Goal: Task Accomplishment & Management: Use online tool/utility

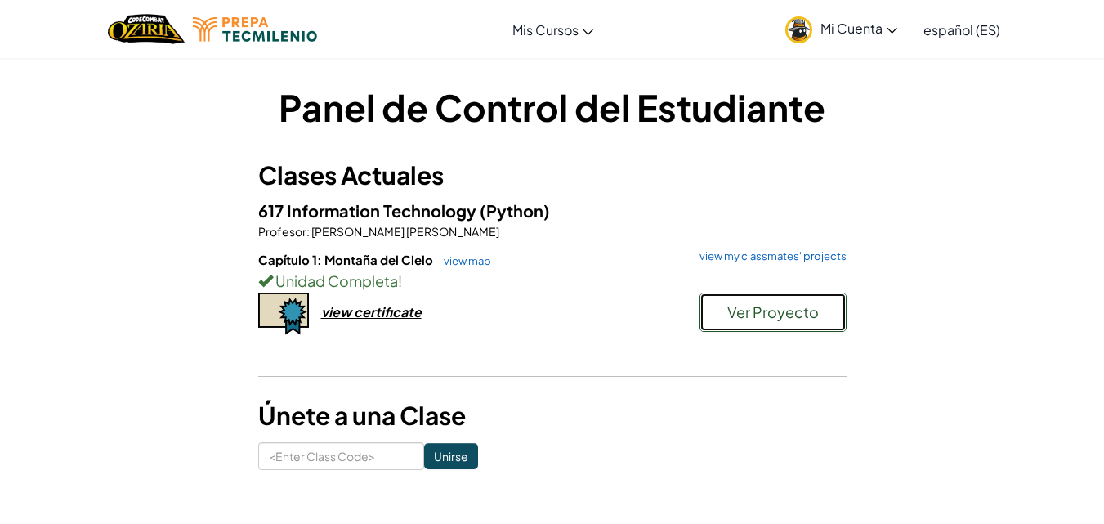
click at [743, 312] on span "Ver Proyecto" at bounding box center [773, 311] width 92 height 19
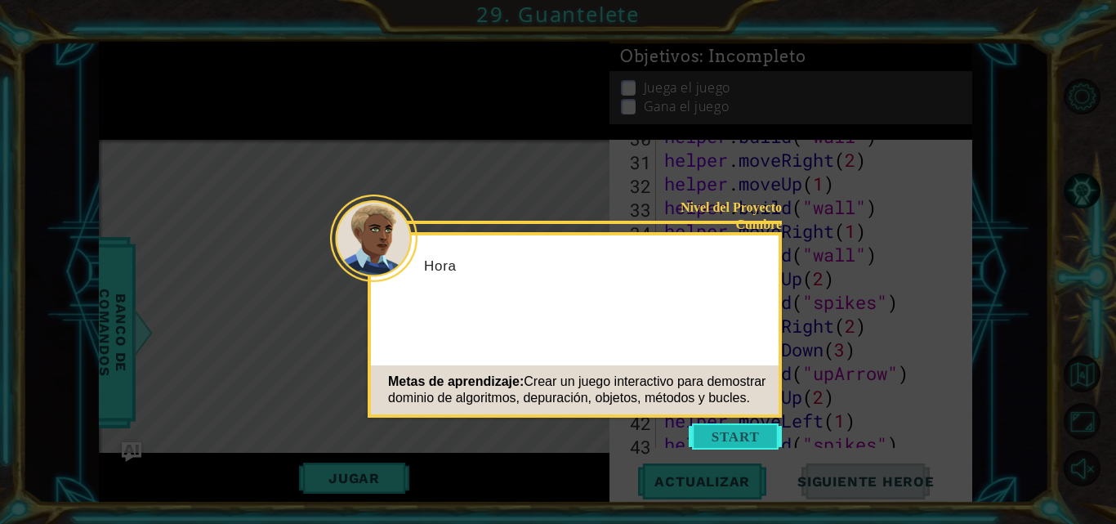
scroll to position [869, 0]
click at [754, 431] on button "Start" at bounding box center [735, 436] width 93 height 26
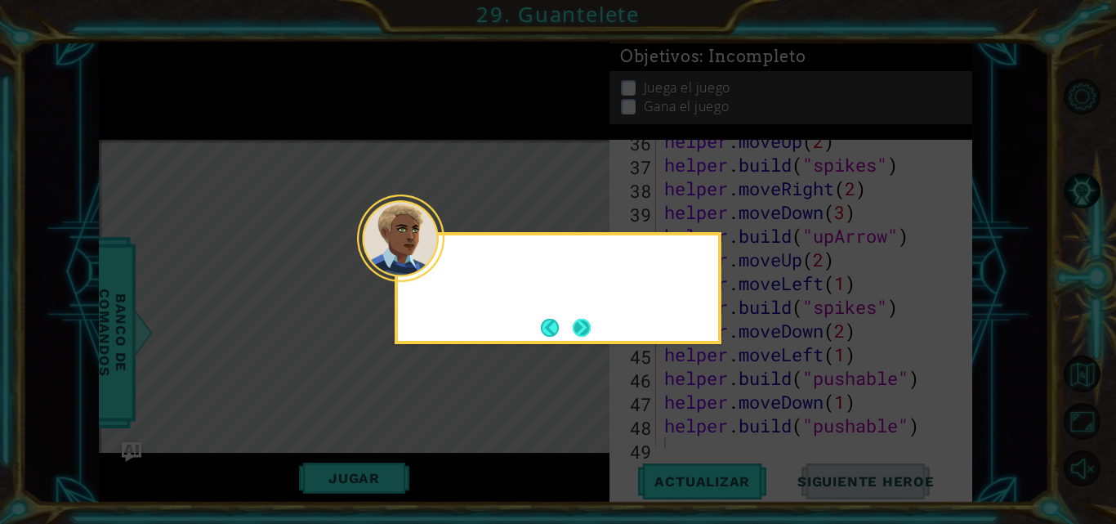
scroll to position [1019, 0]
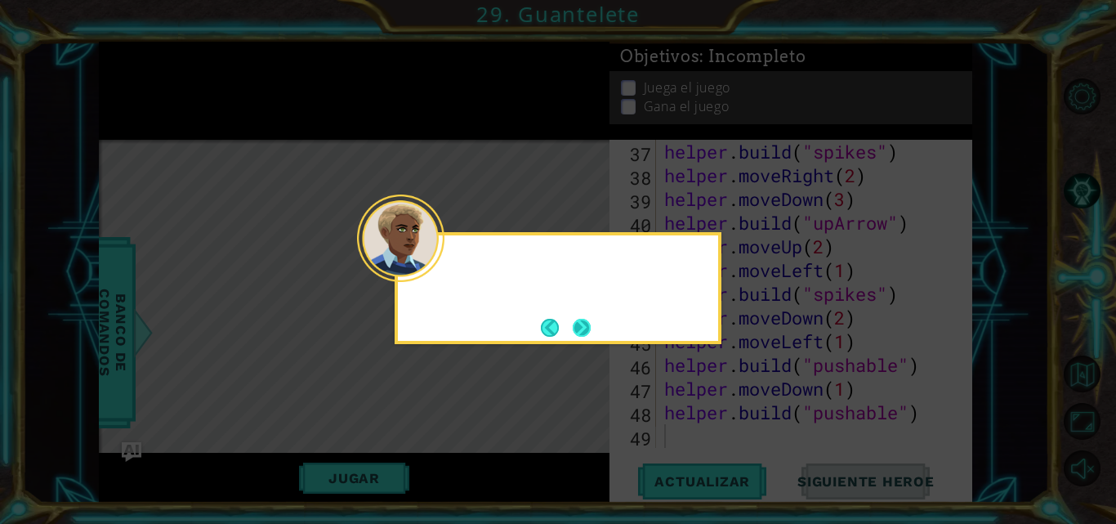
click at [575, 330] on button "Next" at bounding box center [582, 328] width 18 height 18
click at [575, 330] on icon at bounding box center [558, 262] width 1116 height 524
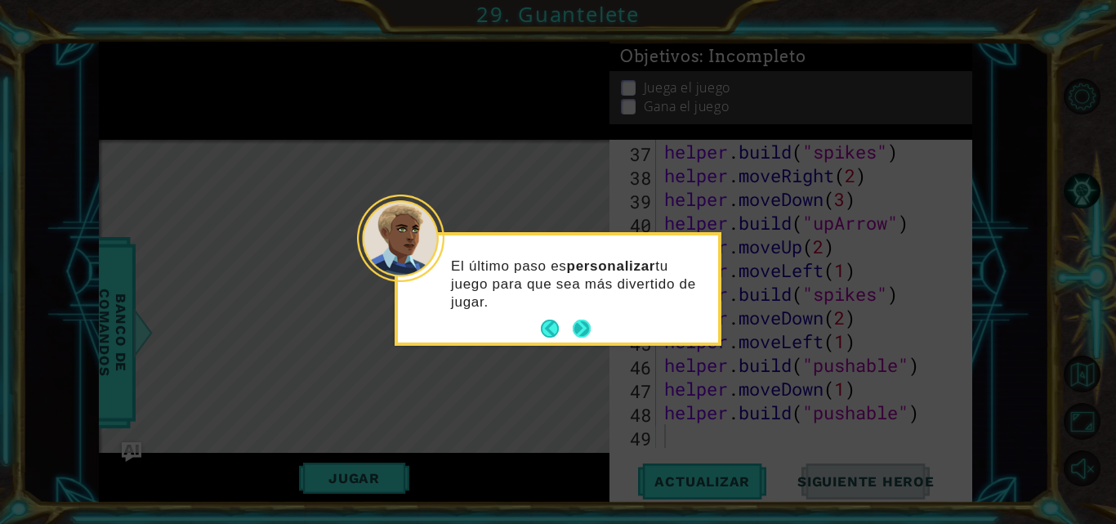
click at [591, 328] on button "Next" at bounding box center [582, 329] width 19 height 19
click at [591, 328] on icon at bounding box center [558, 262] width 1116 height 524
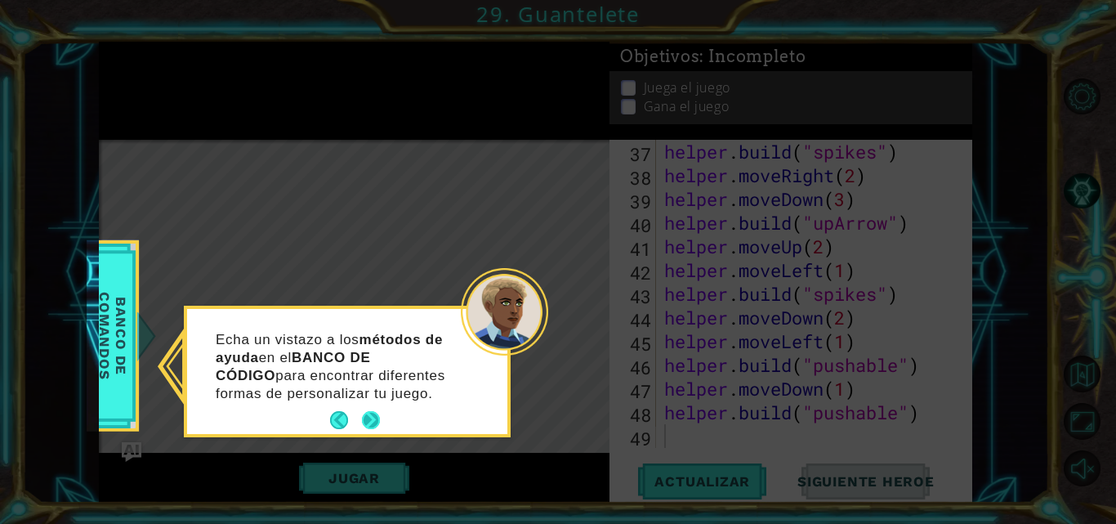
click at [370, 423] on button "Next" at bounding box center [371, 420] width 18 height 18
drag, startPoint x: 370, startPoint y: 423, endPoint x: 378, endPoint y: 408, distance: 16.8
click at [370, 423] on icon at bounding box center [558, 262] width 1116 height 524
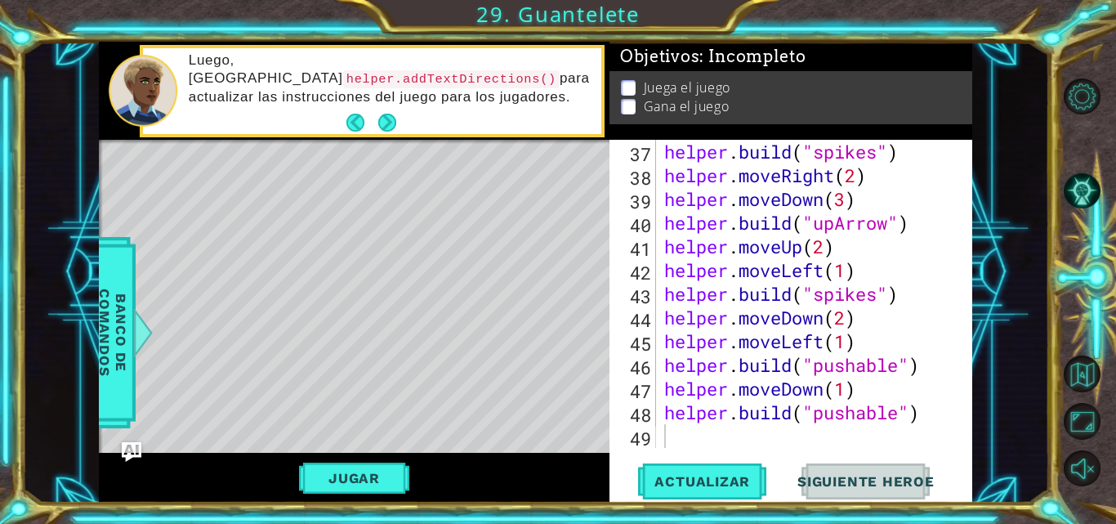
drag, startPoint x: 269, startPoint y: 64, endPoint x: 418, endPoint y: 63, distance: 149.6
click at [427, 70] on code "helper.addTextDirections()" at bounding box center [451, 79] width 217 height 18
click at [396, 74] on code "helper.addTextDirections()" at bounding box center [451, 79] width 217 height 18
click at [712, 435] on div "helper . build ( "spikes" ) helper . moveRight ( 2 ) helper . moveDown ( 3 ) he…" at bounding box center [813, 317] width 304 height 355
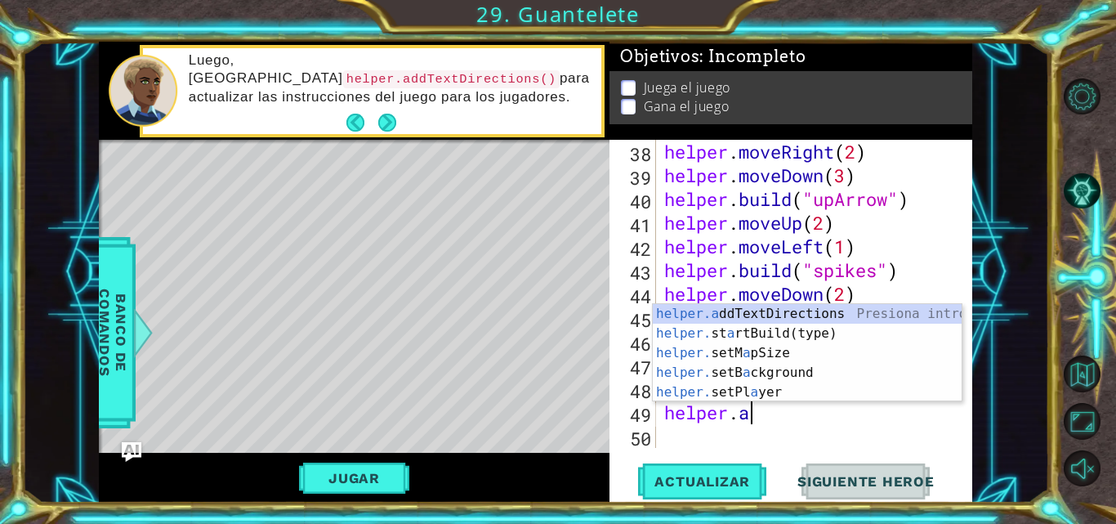
scroll to position [0, 3]
click at [840, 316] on div "helper.a ddTextDirections Presiona intro helper. st a rtBuild(type) Presiona in…" at bounding box center [807, 372] width 309 height 137
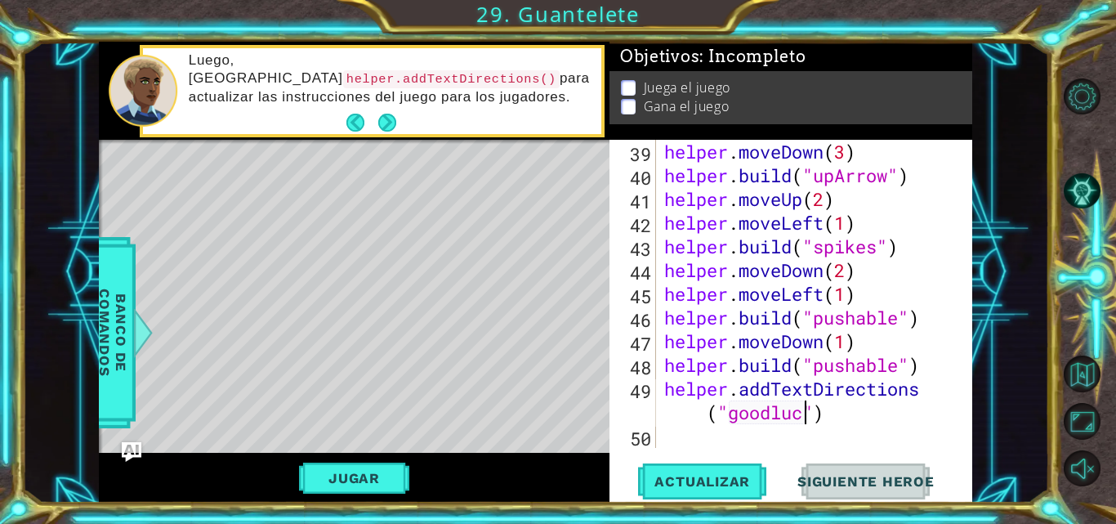
scroll to position [0, 17]
click at [758, 450] on div "helper.addTextDirections("goodluck") 39 40 41 42 43 44 45 46 47 48 49 50 helper…" at bounding box center [791, 321] width 363 height 363
click at [720, 482] on span "Actualizar" at bounding box center [702, 481] width 128 height 16
click at [695, 477] on span "Actualizar" at bounding box center [702, 481] width 128 height 16
click at [396, 467] on button "Jugar" at bounding box center [354, 478] width 110 height 31
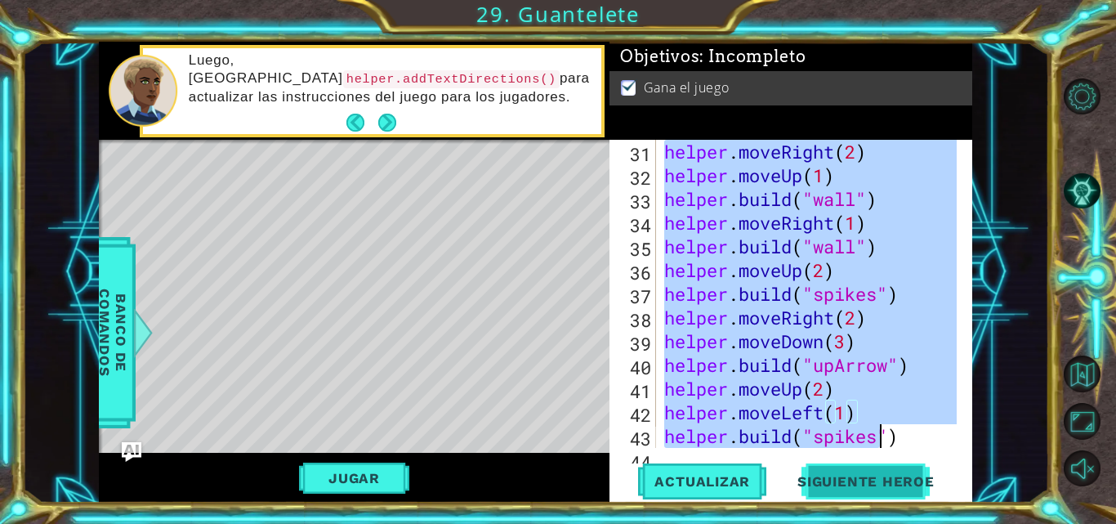
scroll to position [1066, 0]
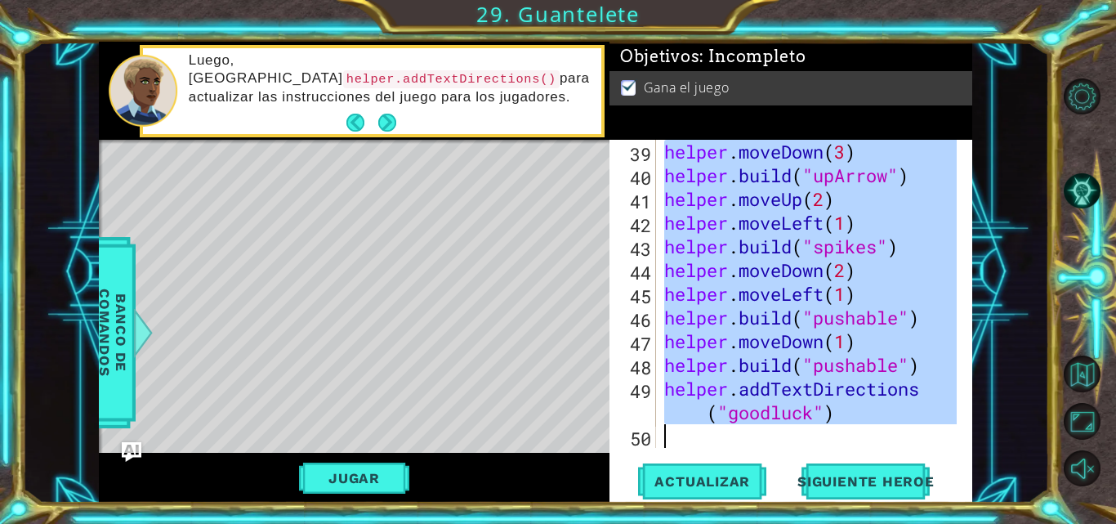
drag, startPoint x: 665, startPoint y: 150, endPoint x: 886, endPoint y: 454, distance: 375.6
click at [886, 454] on div "# Don't touch the boss code until [PERSON_NAME] says you're ready! 39 40 41 42 …" at bounding box center [791, 321] width 363 height 363
type textarea "helper.addTextDirections("goodluck")"
click at [838, 477] on span "Siguiente Heroe" at bounding box center [866, 481] width 170 height 16
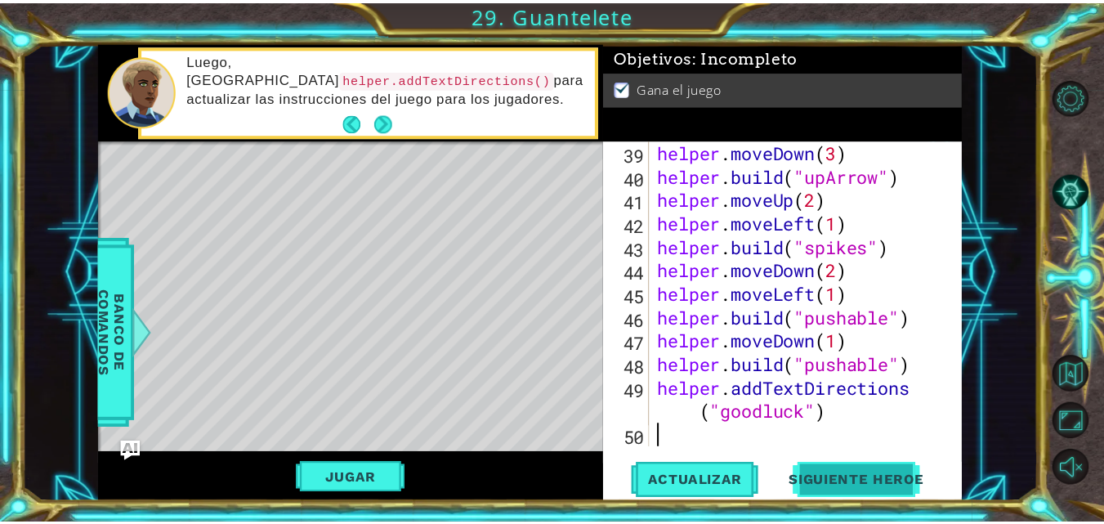
scroll to position [0, 0]
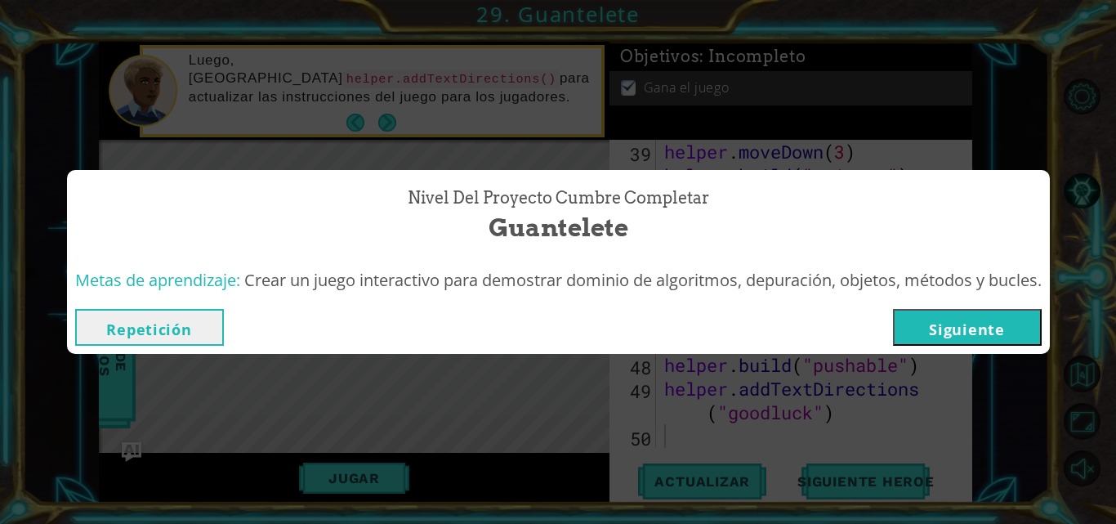
click at [954, 329] on button "Siguiente" at bounding box center [967, 327] width 149 height 37
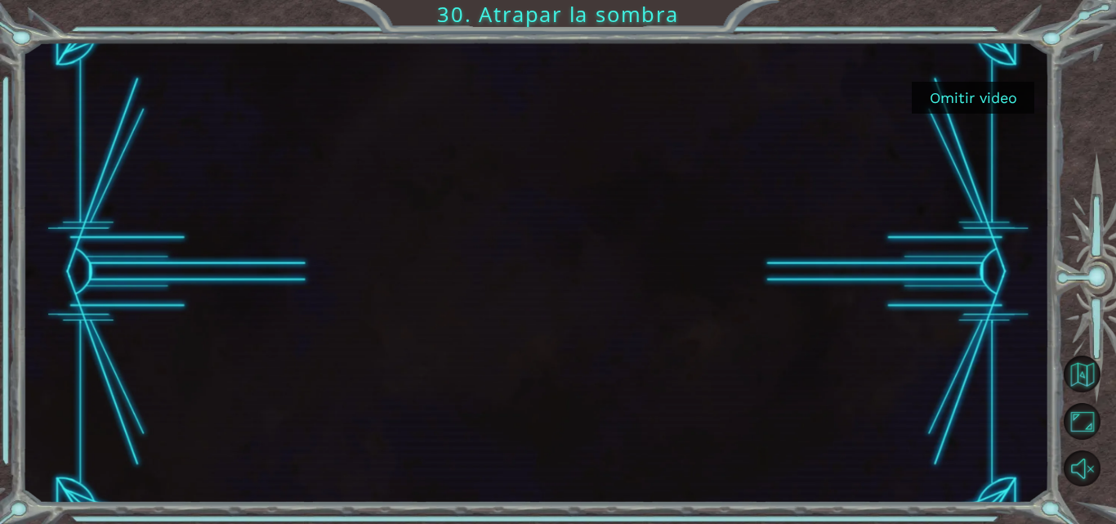
click at [932, 86] on button "Omitir video" at bounding box center [973, 98] width 123 height 32
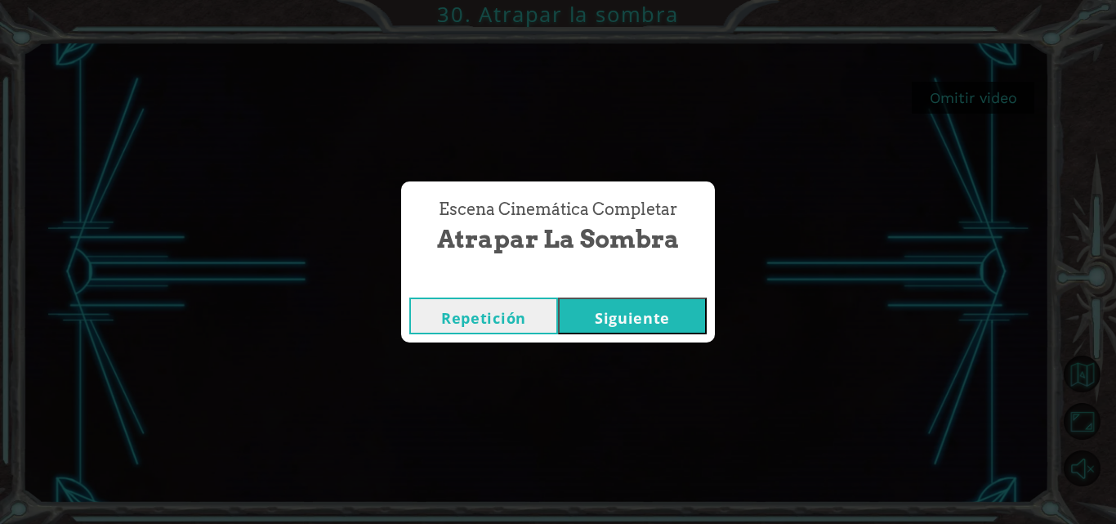
click at [648, 320] on button "Siguiente" at bounding box center [632, 315] width 149 height 37
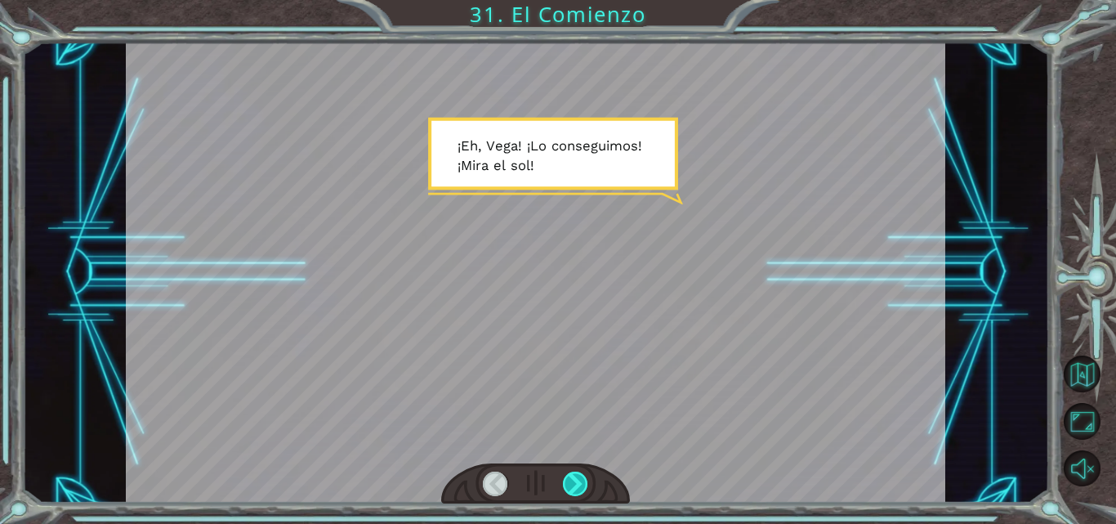
click at [581, 480] on div at bounding box center [575, 484] width 25 height 25
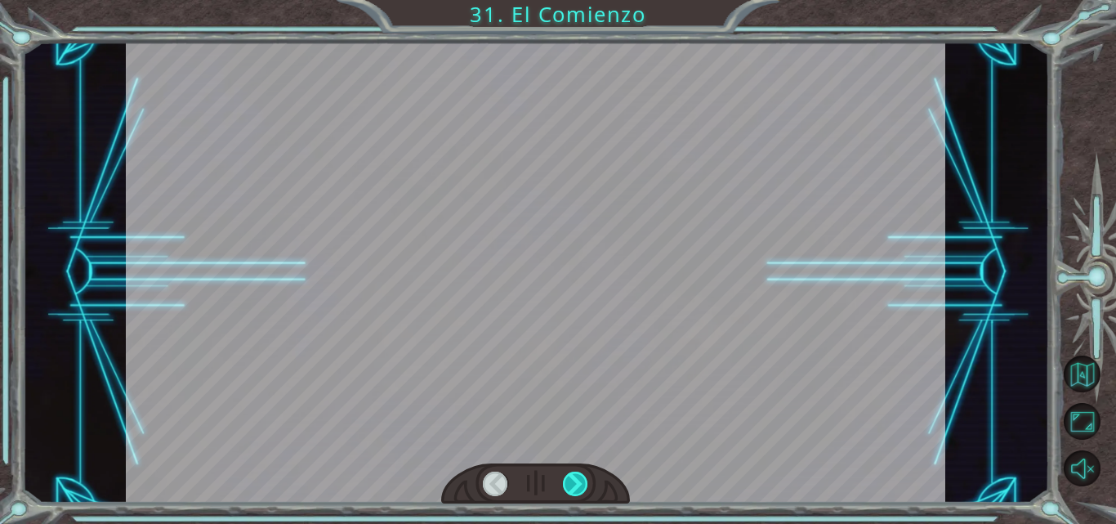
click at [581, 480] on div at bounding box center [575, 484] width 25 height 25
click at [582, 478] on div at bounding box center [575, 484] width 25 height 25
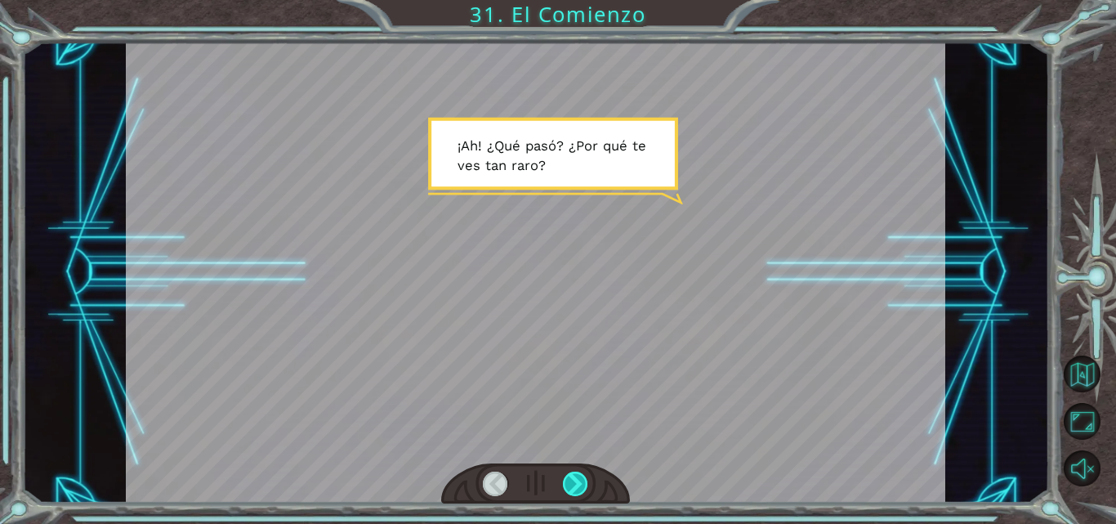
click at [582, 479] on div at bounding box center [575, 484] width 25 height 25
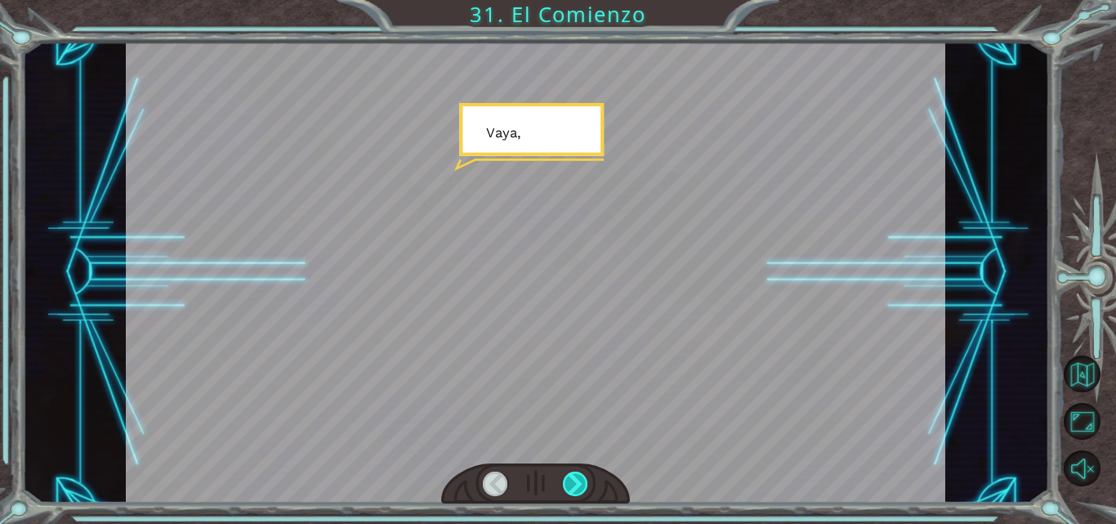
click at [582, 478] on div at bounding box center [575, 484] width 25 height 25
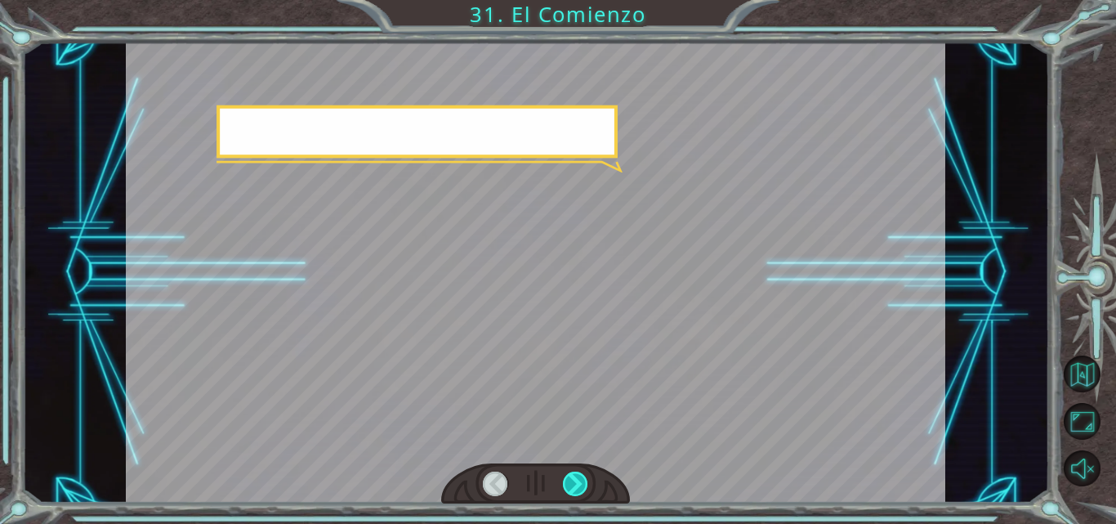
click at [582, 477] on div at bounding box center [575, 484] width 25 height 25
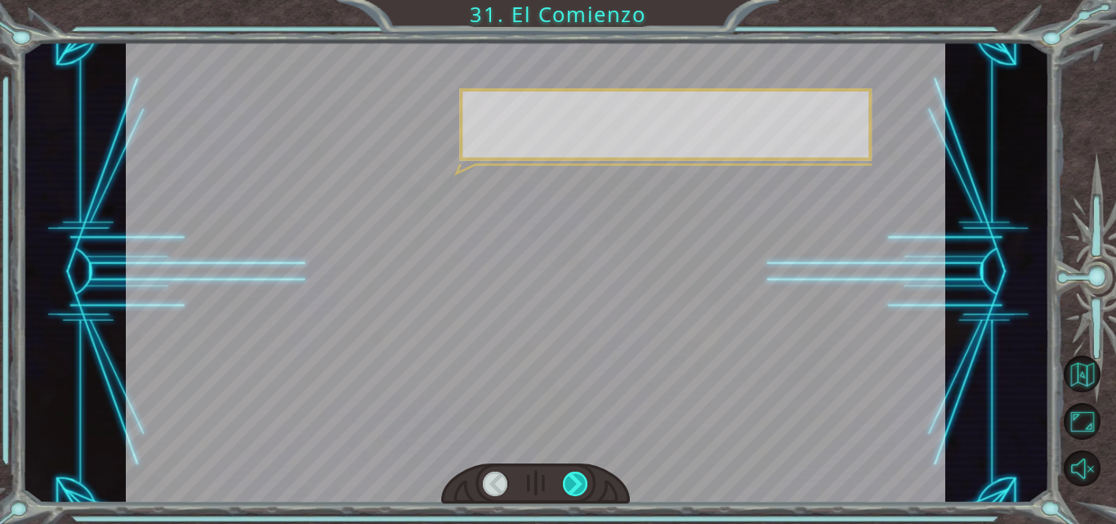
click at [582, 477] on div at bounding box center [575, 484] width 25 height 25
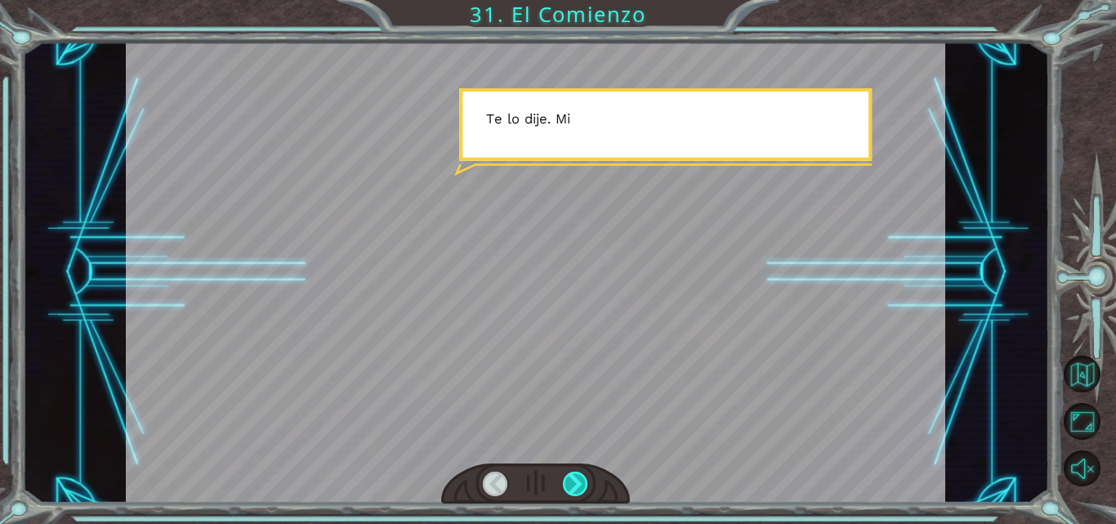
click at [582, 477] on div at bounding box center [575, 484] width 25 height 25
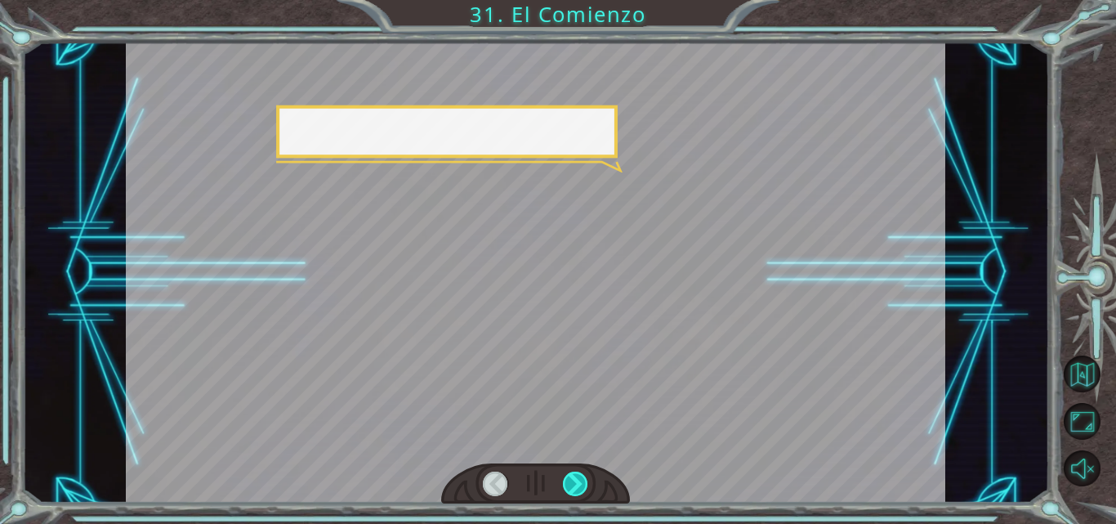
click at [582, 477] on div at bounding box center [575, 484] width 25 height 25
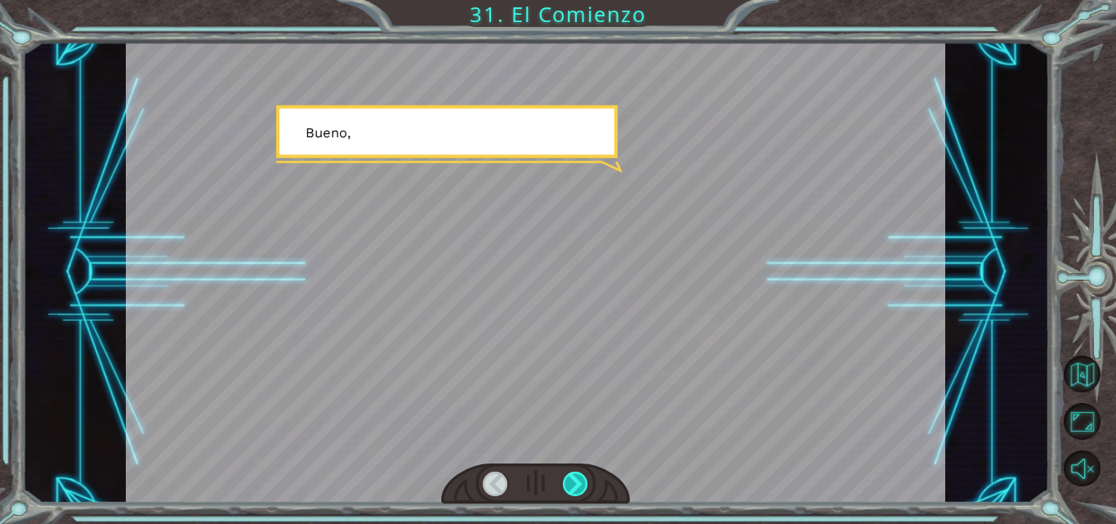
click at [582, 477] on div at bounding box center [575, 484] width 25 height 25
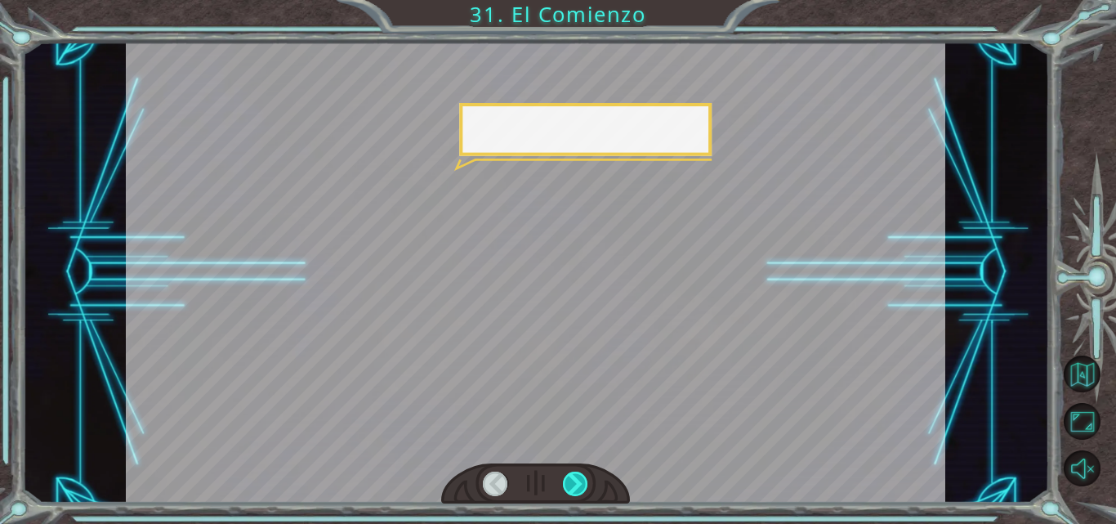
click at [582, 477] on div at bounding box center [575, 484] width 25 height 25
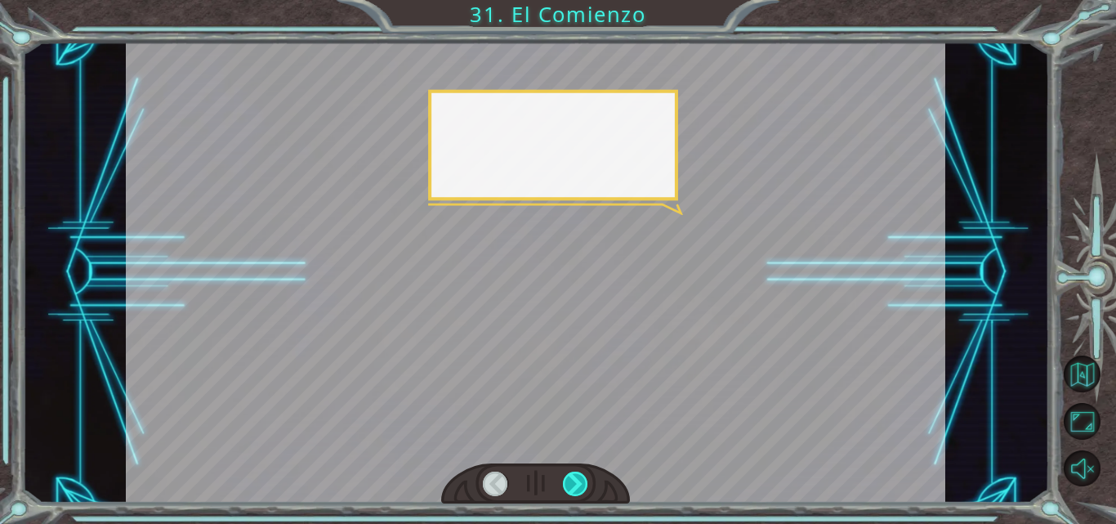
click at [582, 477] on div at bounding box center [575, 484] width 25 height 25
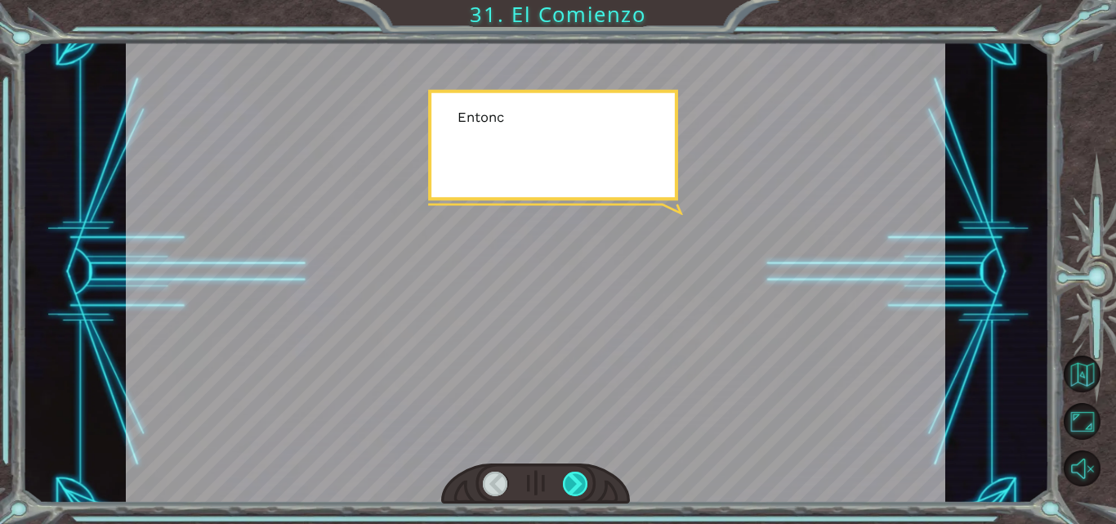
click at [582, 477] on div at bounding box center [575, 484] width 25 height 25
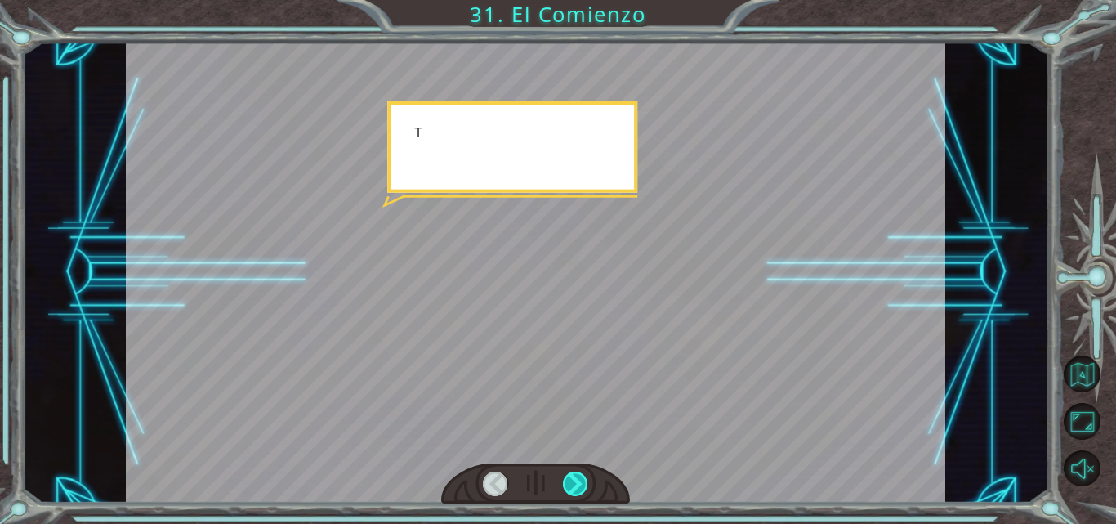
click at [582, 477] on div at bounding box center [575, 484] width 25 height 25
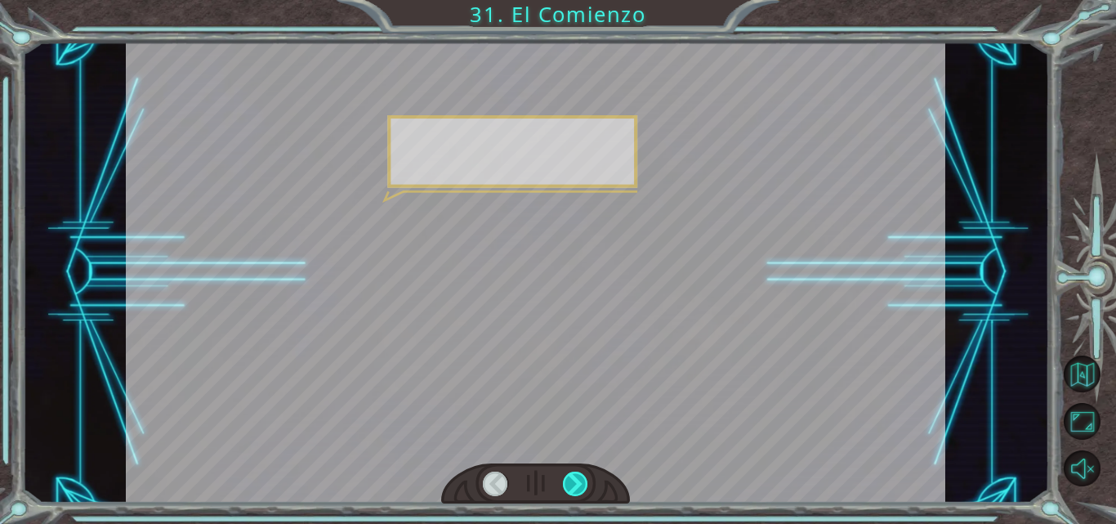
click at [582, 477] on div at bounding box center [575, 484] width 25 height 25
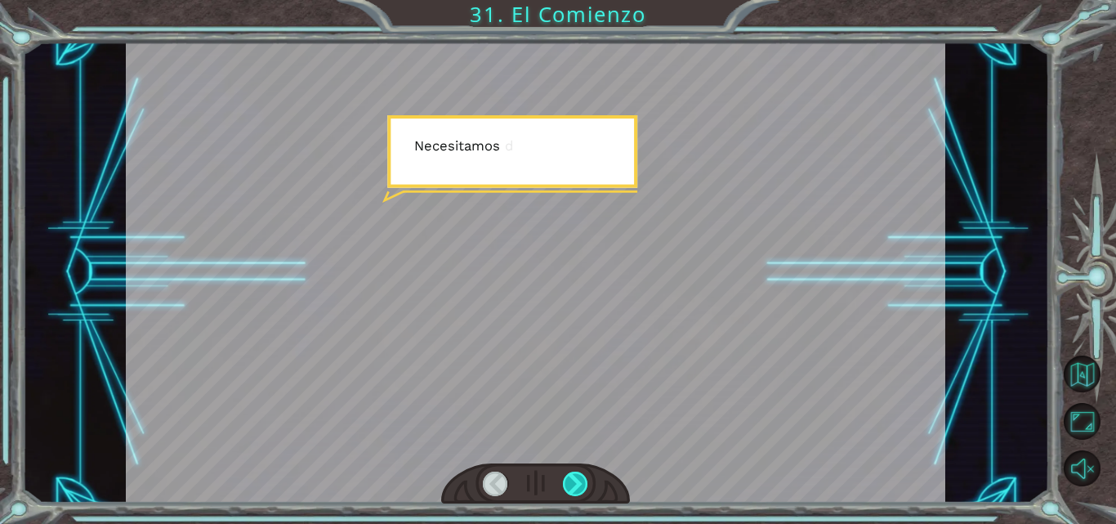
click at [582, 477] on div at bounding box center [575, 484] width 25 height 25
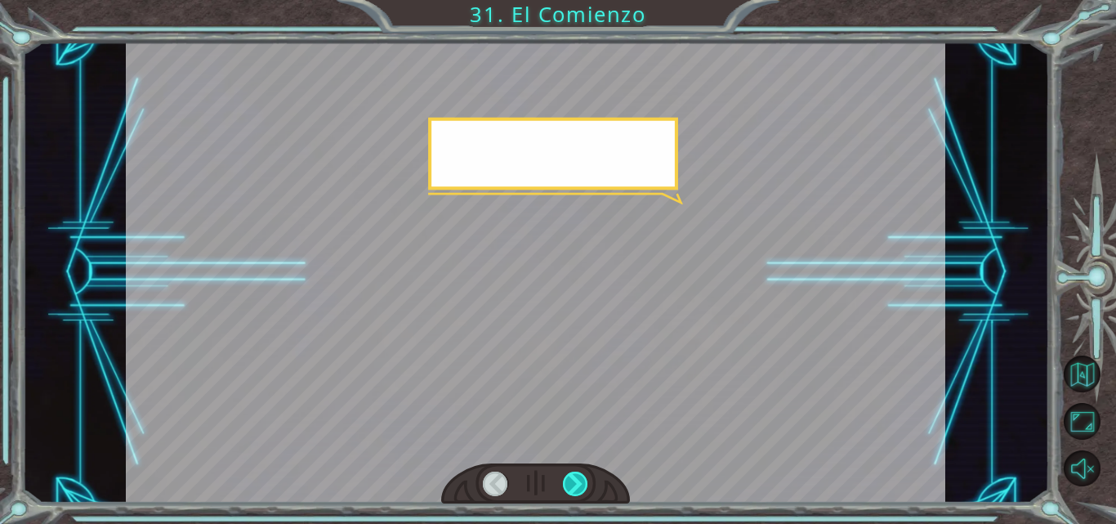
click at [582, 477] on div at bounding box center [575, 484] width 25 height 25
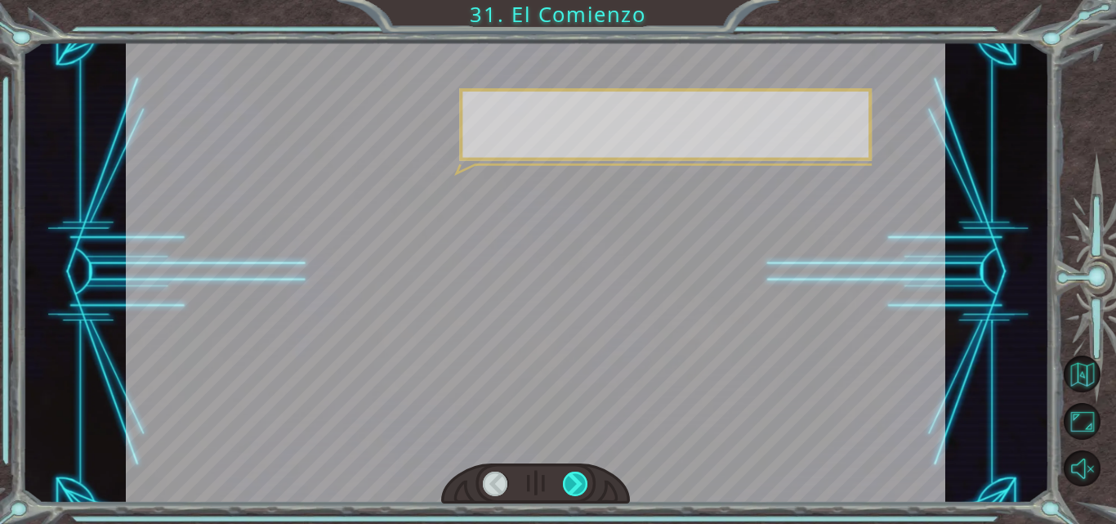
click at [582, 477] on div at bounding box center [575, 484] width 25 height 25
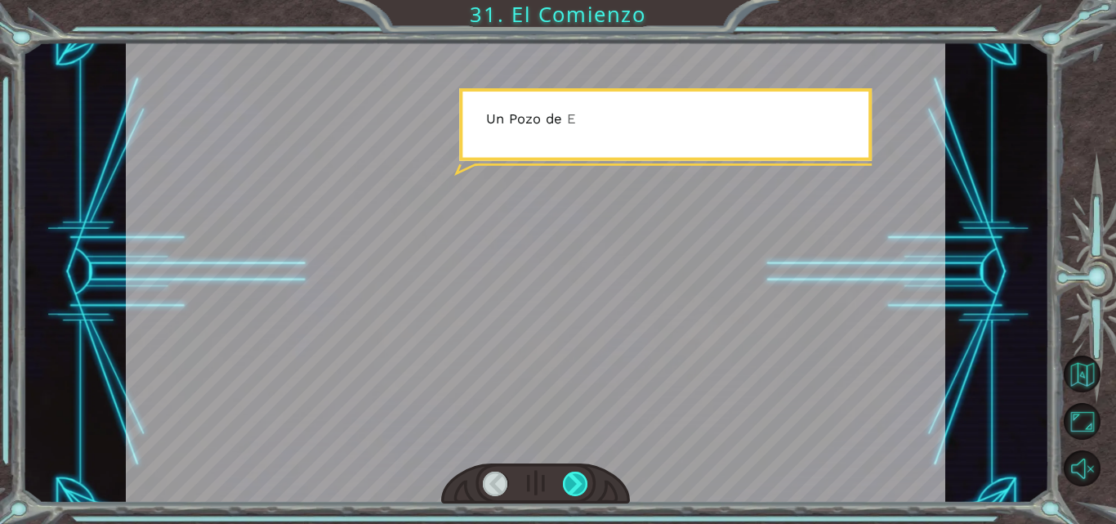
click at [582, 477] on div at bounding box center [575, 484] width 25 height 25
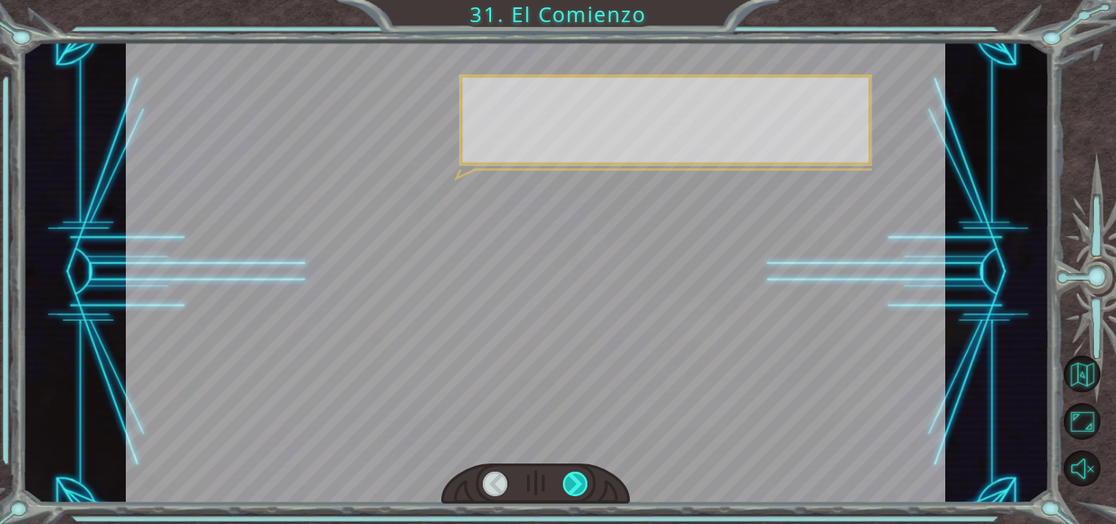
click at [582, 477] on div at bounding box center [575, 484] width 25 height 25
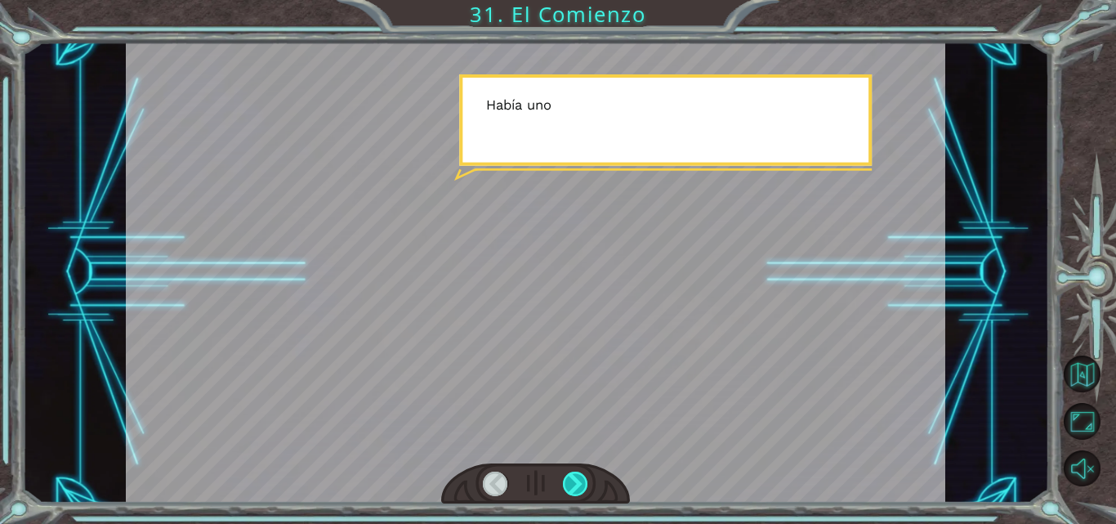
click at [582, 477] on div at bounding box center [575, 484] width 25 height 25
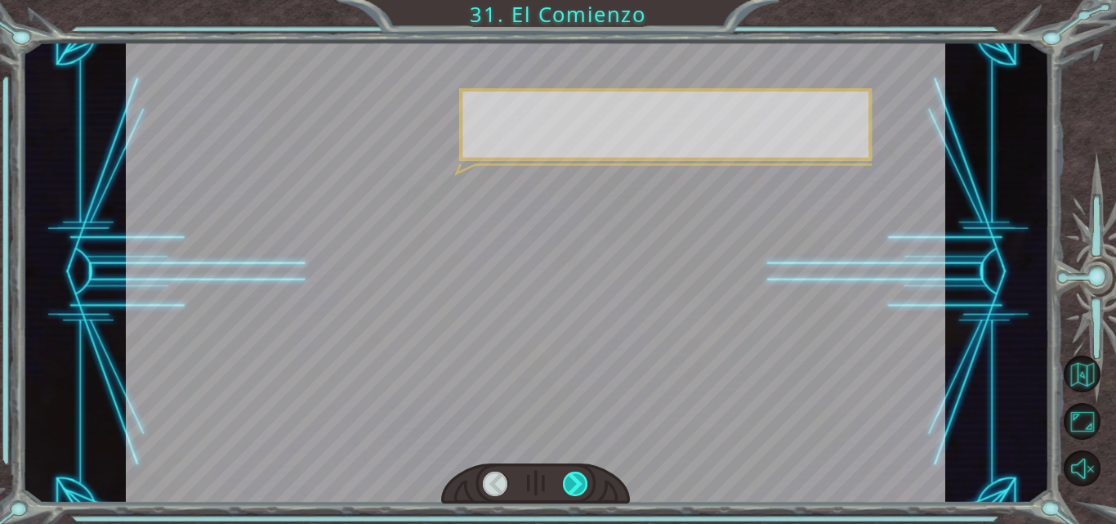
click at [582, 477] on div at bounding box center [575, 484] width 25 height 25
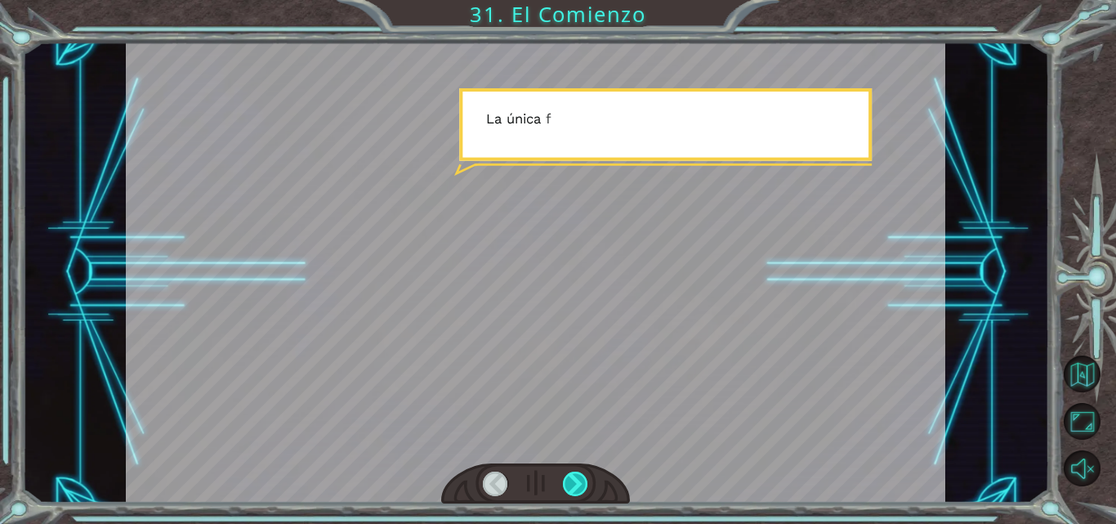
click at [582, 477] on div at bounding box center [575, 484] width 25 height 25
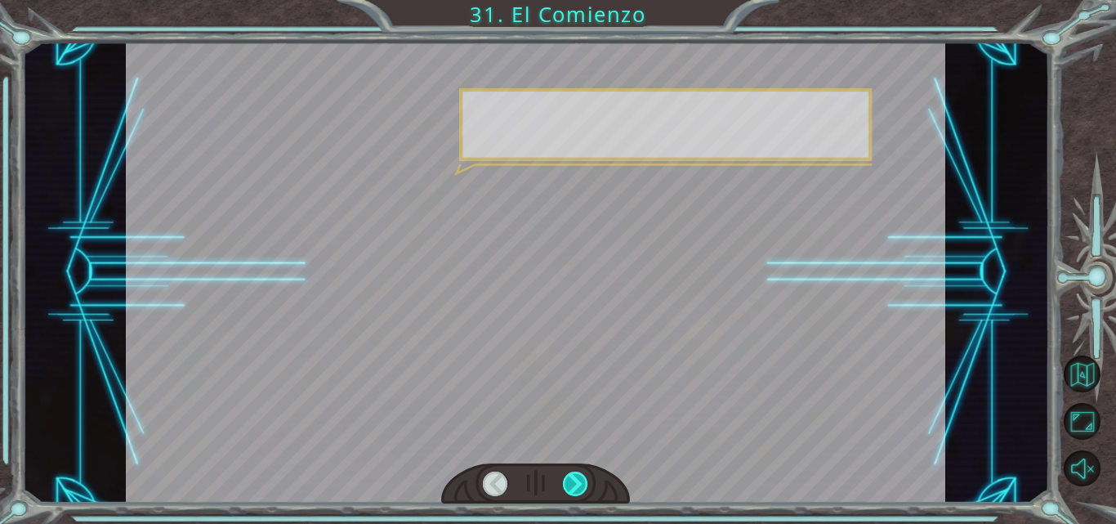
click at [582, 477] on div at bounding box center [575, 484] width 25 height 25
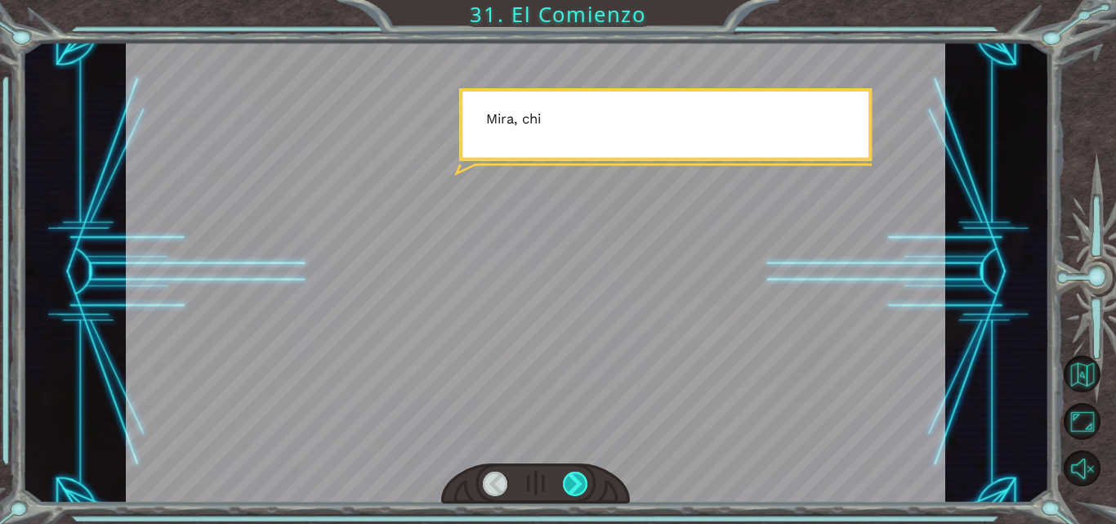
click at [582, 477] on div at bounding box center [575, 484] width 25 height 25
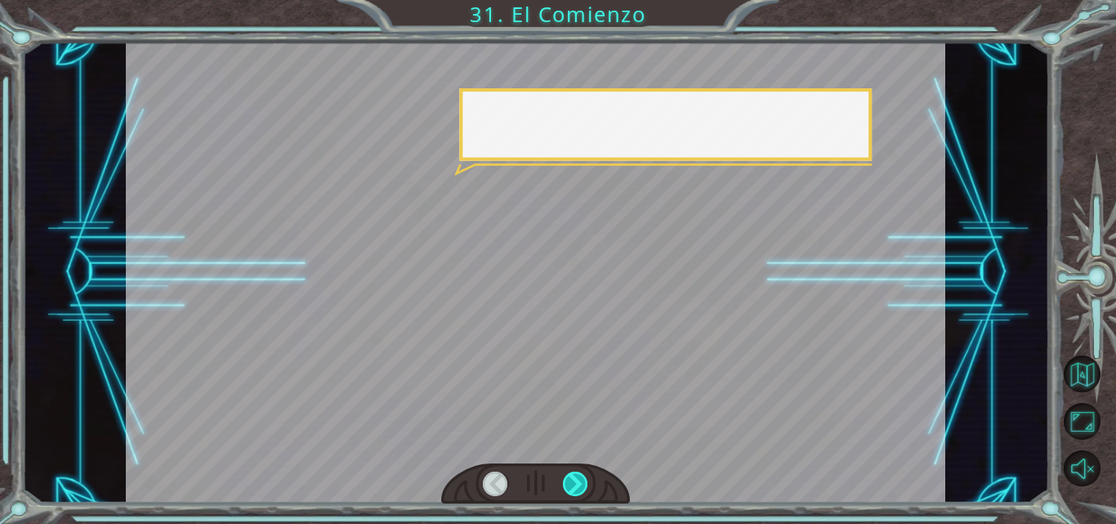
click at [582, 477] on div at bounding box center [575, 484] width 25 height 25
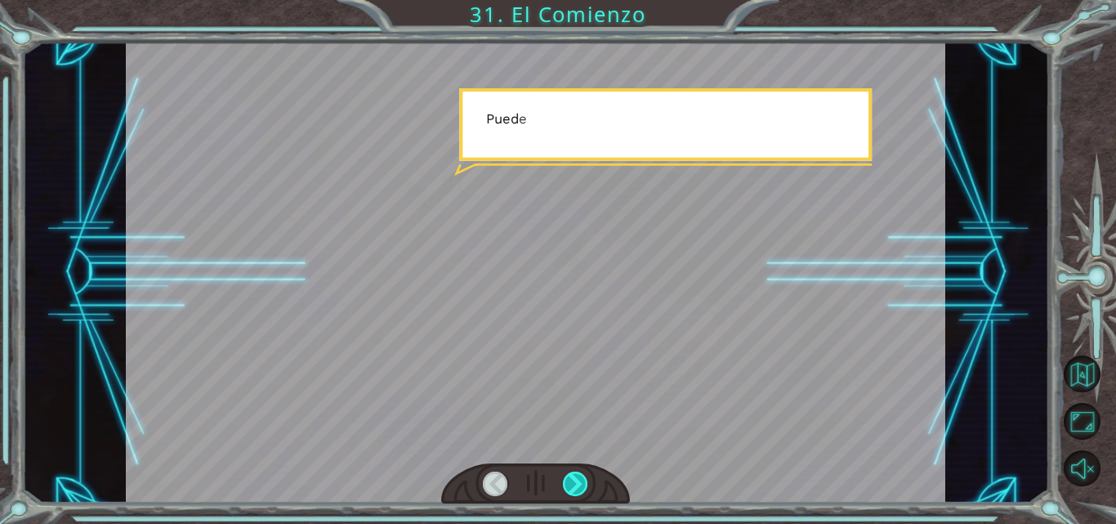
click at [582, 477] on div at bounding box center [575, 484] width 25 height 25
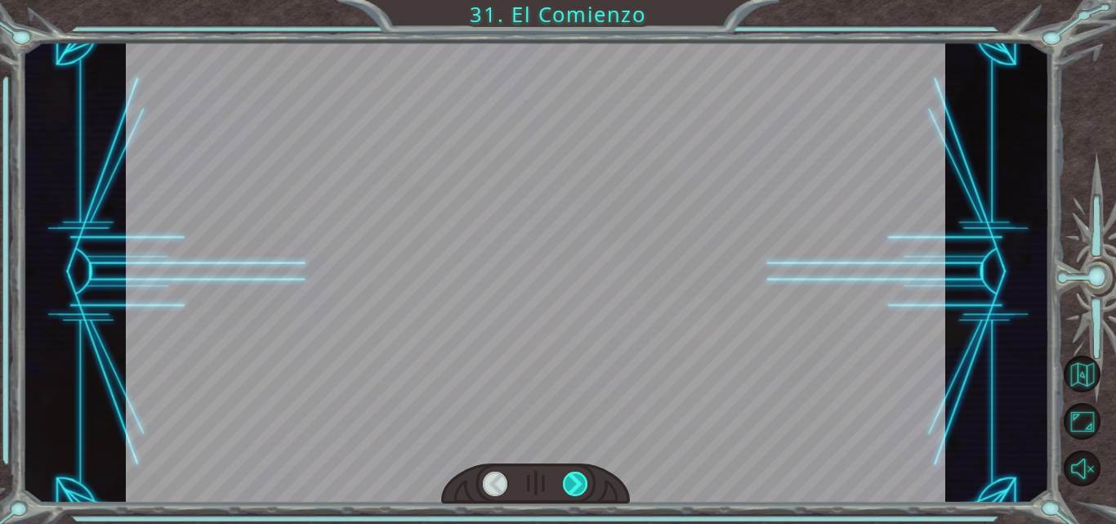
click at [582, 477] on div at bounding box center [575, 484] width 25 height 25
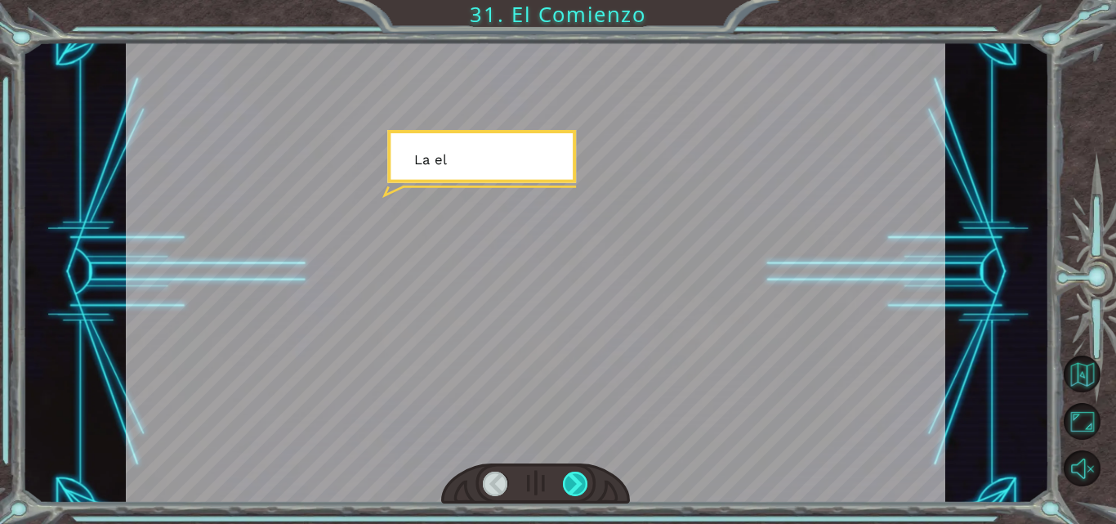
click at [582, 477] on div at bounding box center [575, 484] width 25 height 25
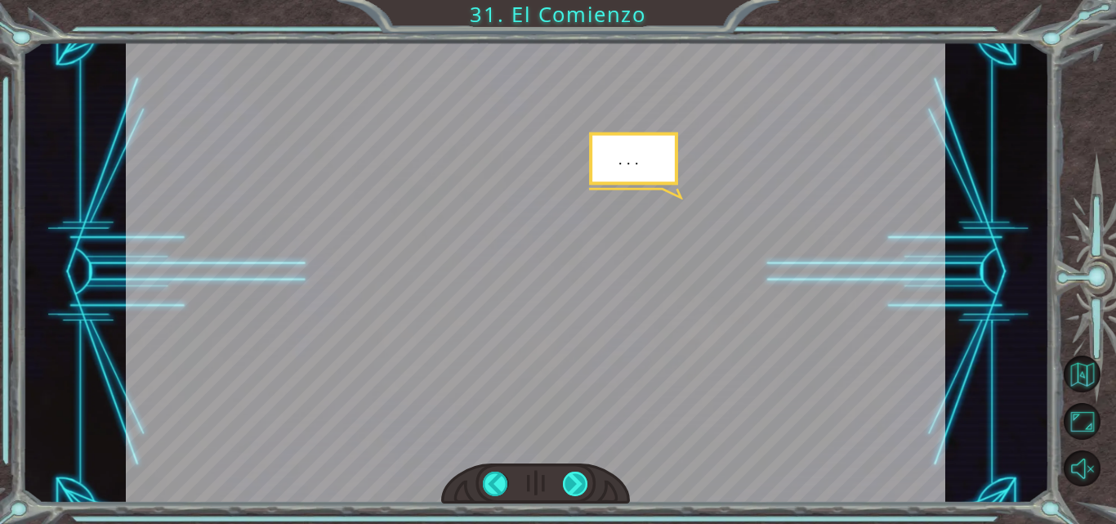
click at [582, 477] on div at bounding box center [575, 484] width 25 height 25
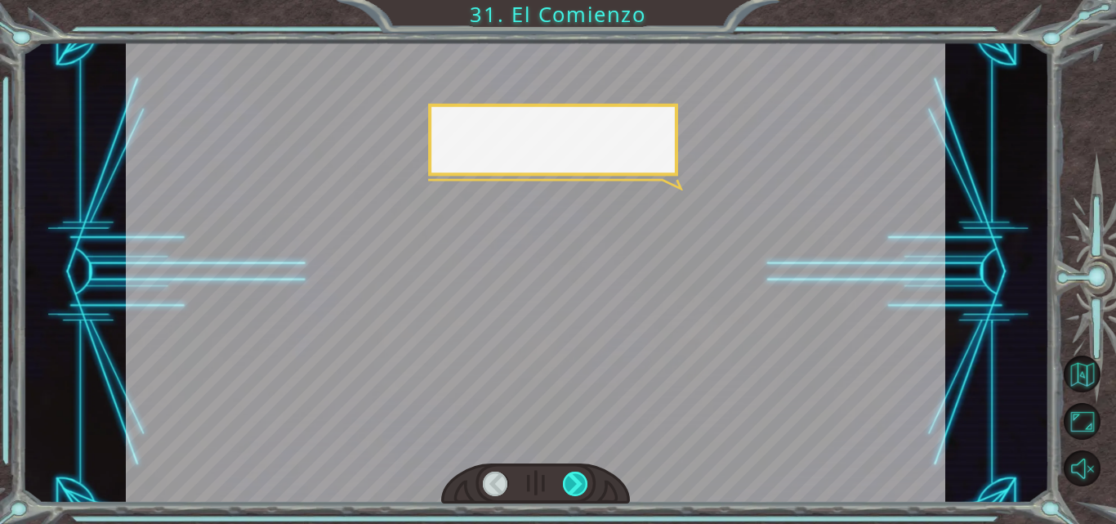
click at [582, 477] on div at bounding box center [575, 484] width 25 height 25
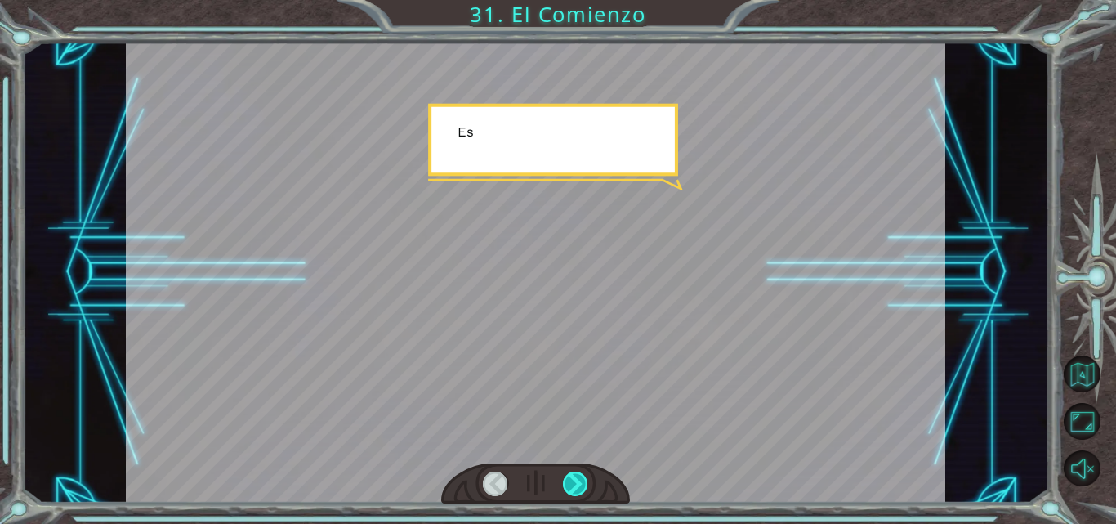
click at [582, 477] on div at bounding box center [575, 484] width 25 height 25
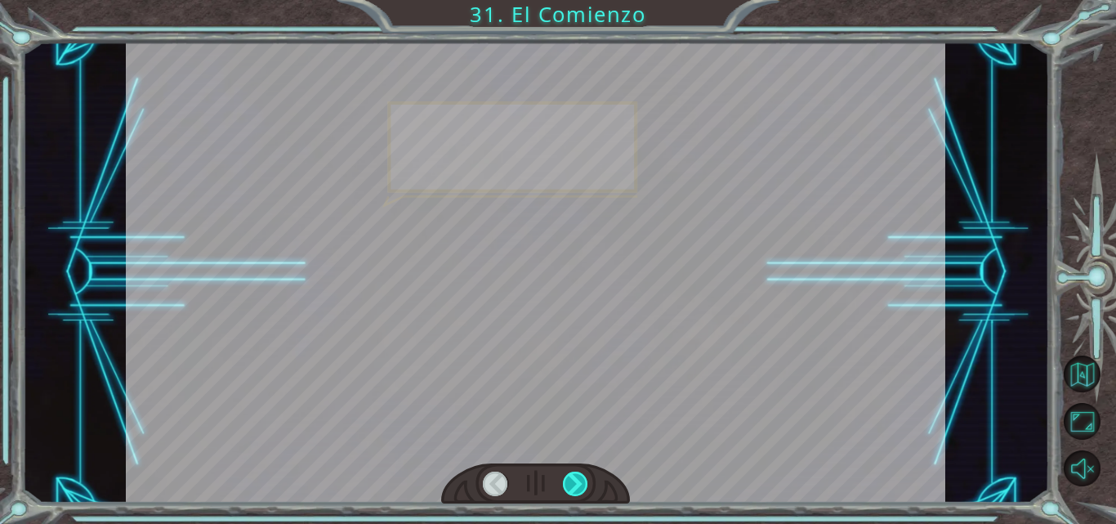
click at [582, 477] on div at bounding box center [575, 484] width 25 height 25
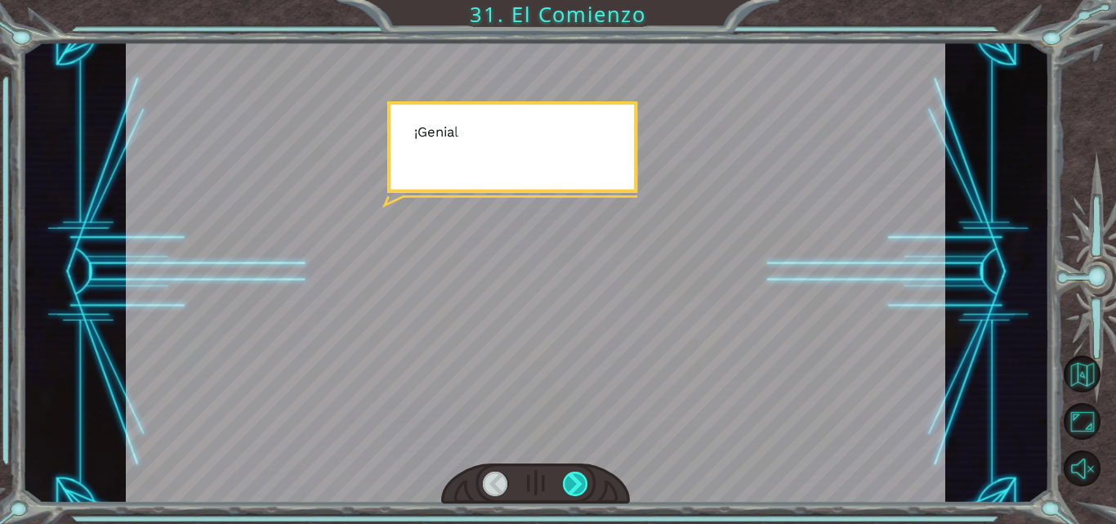
click at [582, 477] on div at bounding box center [575, 484] width 25 height 25
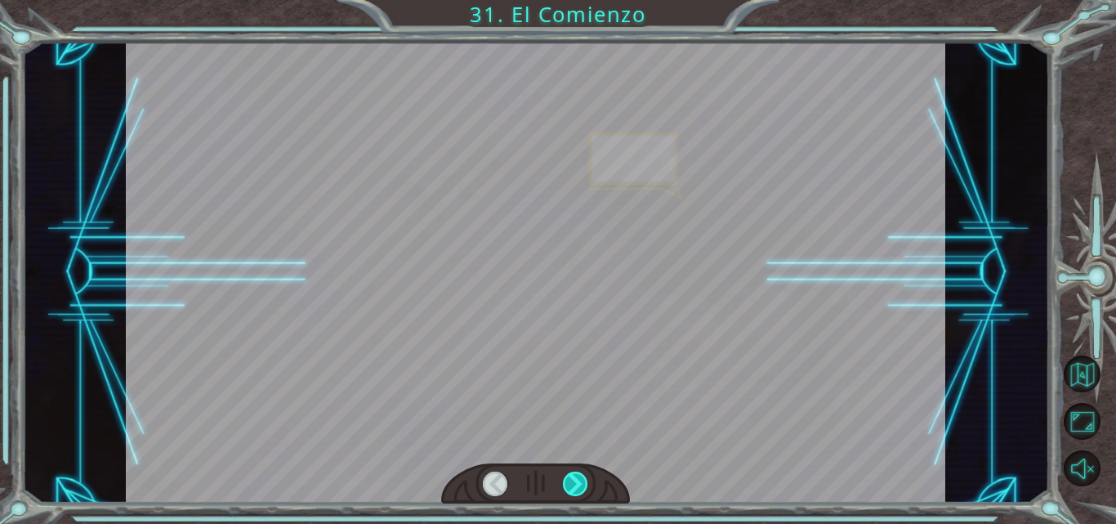
click at [582, 477] on div at bounding box center [575, 484] width 25 height 25
click at [582, 478] on div at bounding box center [575, 484] width 25 height 25
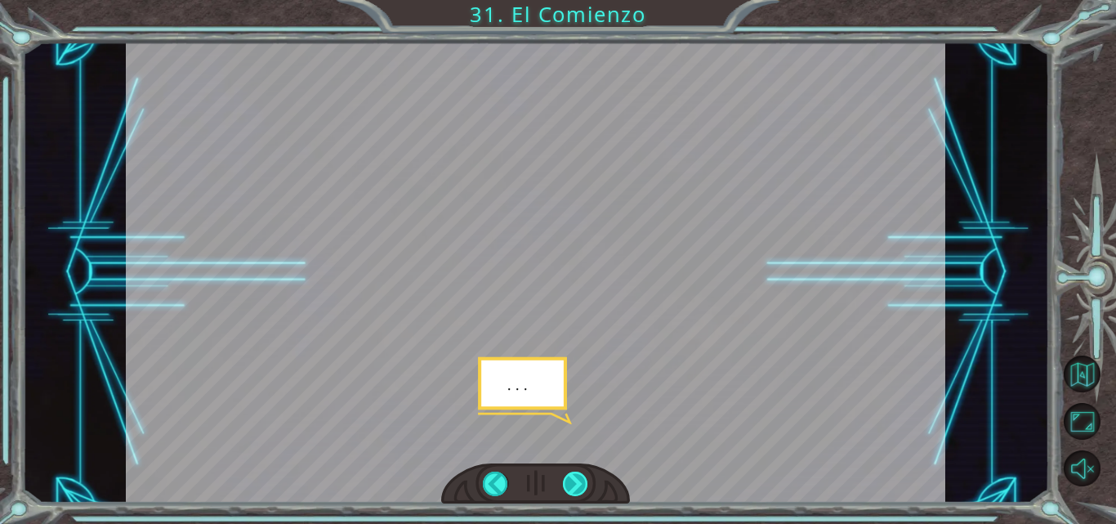
click at [582, 478] on div at bounding box center [575, 484] width 25 height 25
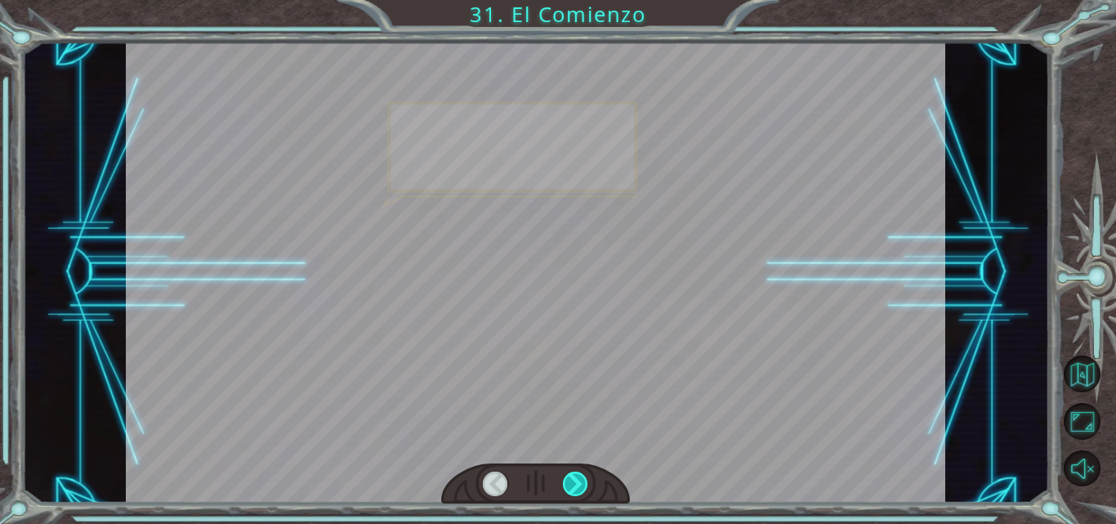
click at [582, 478] on div at bounding box center [575, 484] width 25 height 25
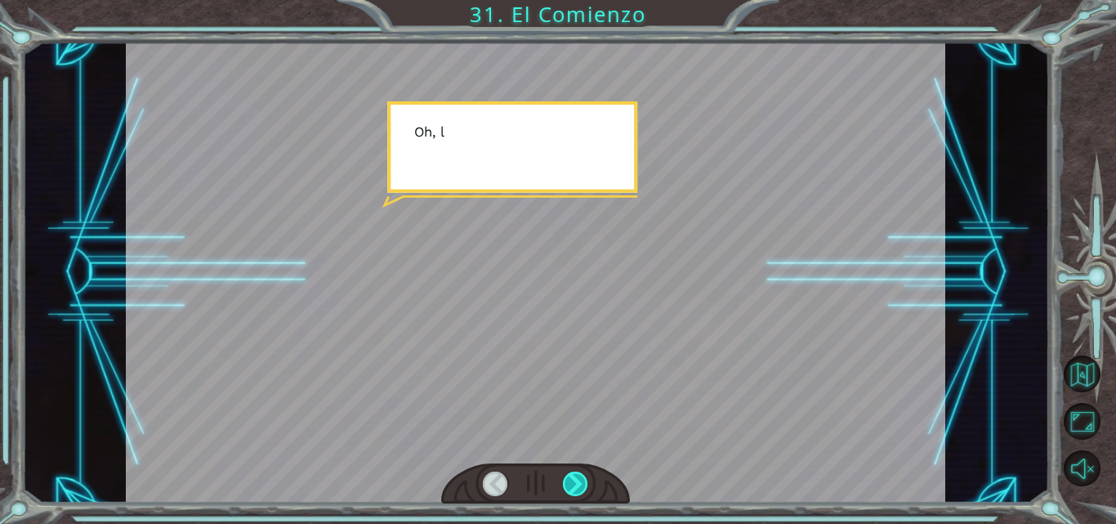
click at [582, 478] on div at bounding box center [575, 484] width 25 height 25
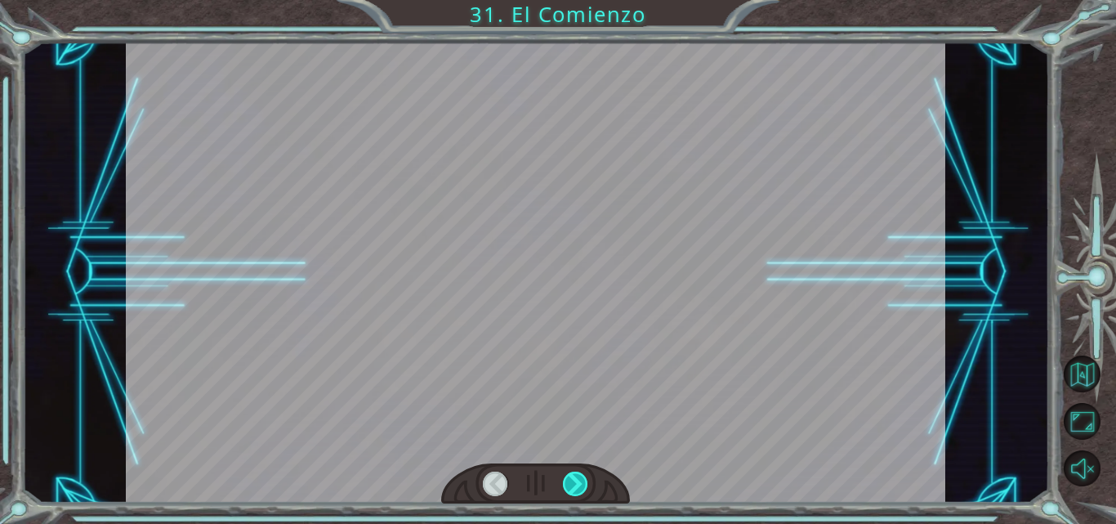
click at [582, 478] on div at bounding box center [575, 484] width 25 height 25
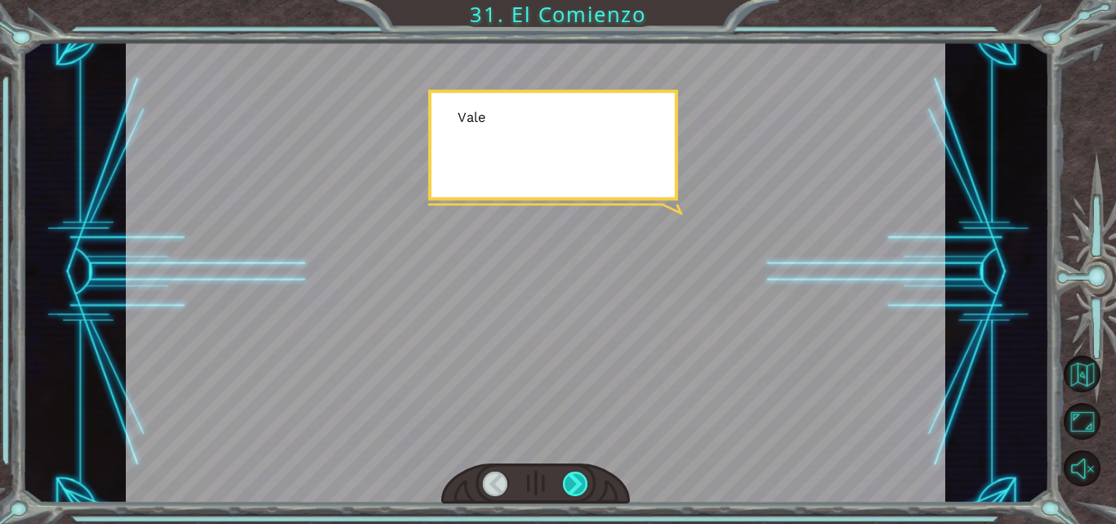
click at [582, 479] on div at bounding box center [575, 484] width 25 height 25
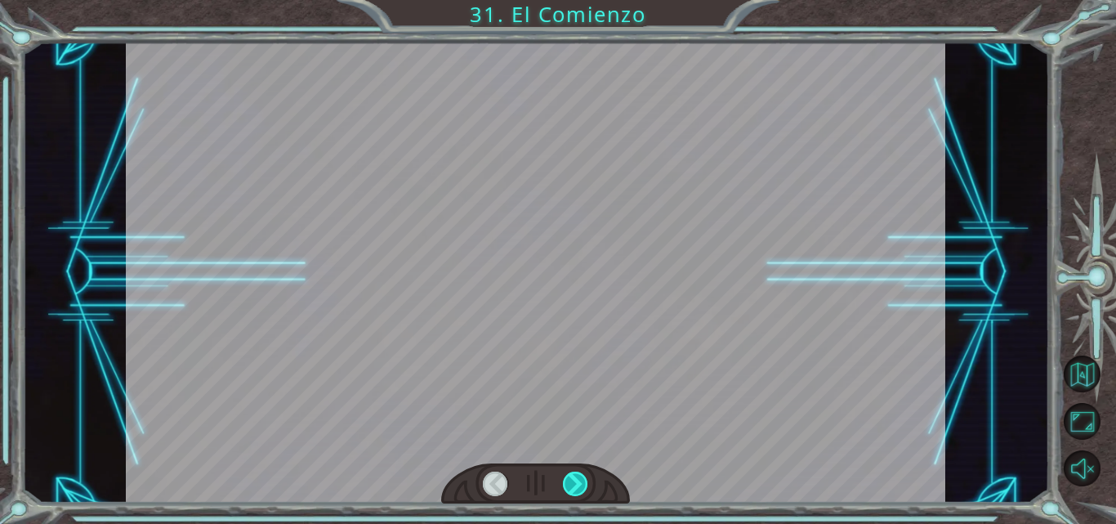
click at [582, 479] on div at bounding box center [575, 484] width 25 height 25
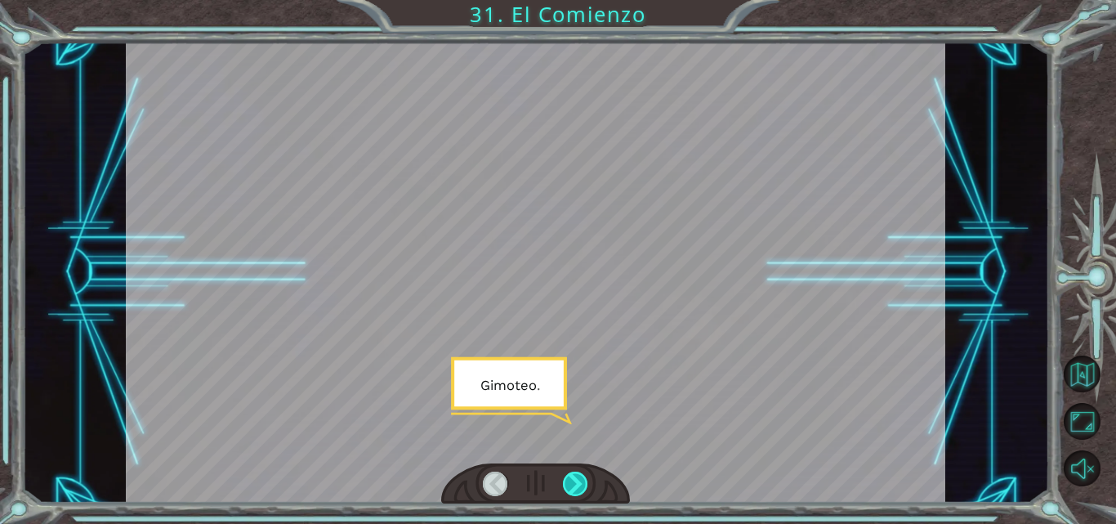
click at [582, 479] on div at bounding box center [575, 484] width 25 height 25
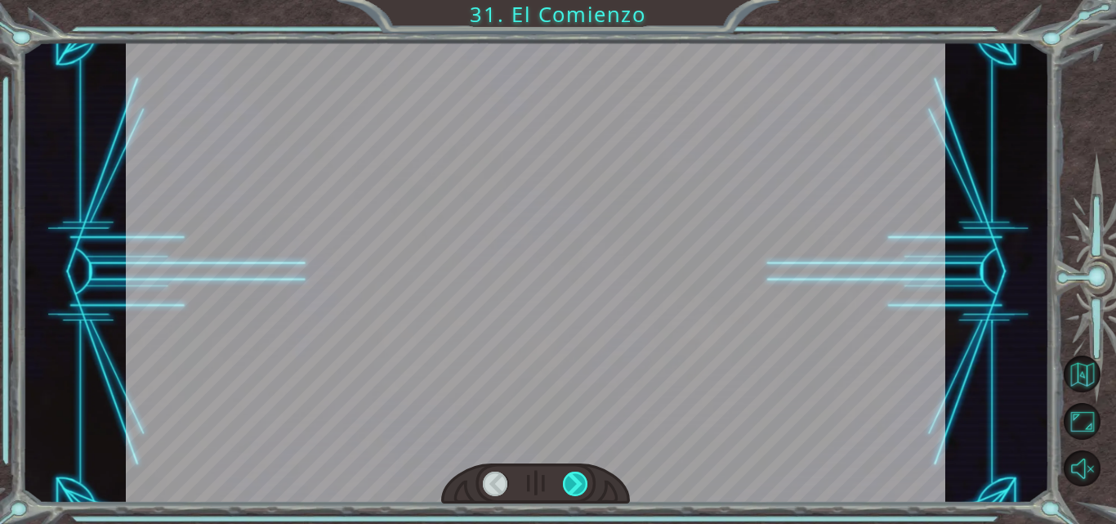
click at [582, 479] on div at bounding box center [575, 484] width 25 height 25
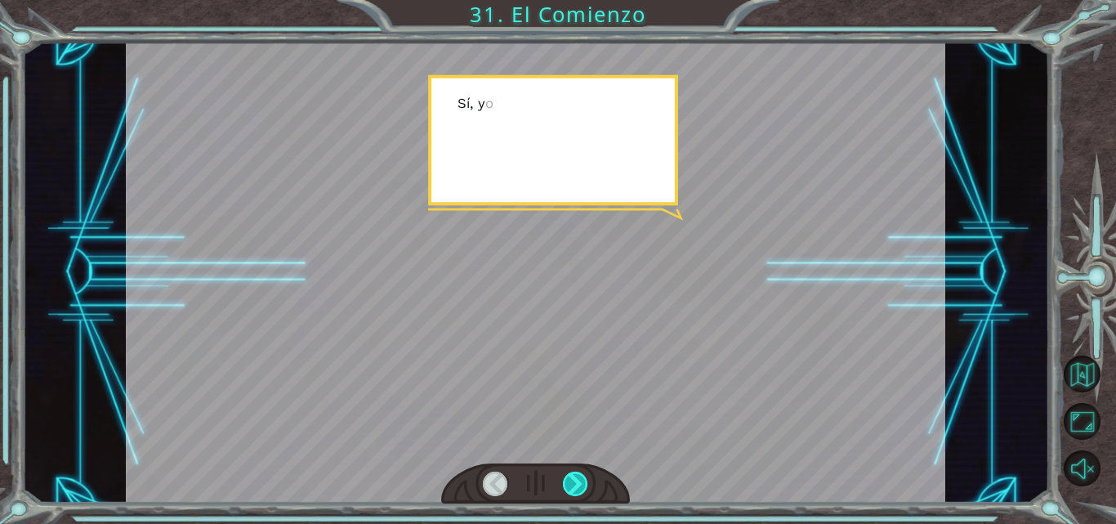
click at [582, 479] on div at bounding box center [575, 484] width 25 height 25
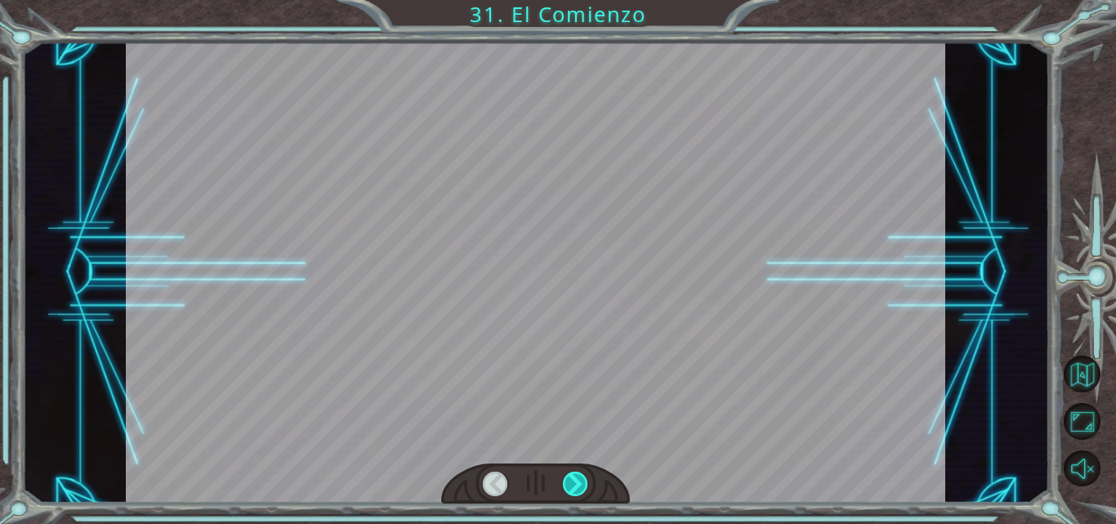
click at [582, 479] on div at bounding box center [575, 484] width 25 height 25
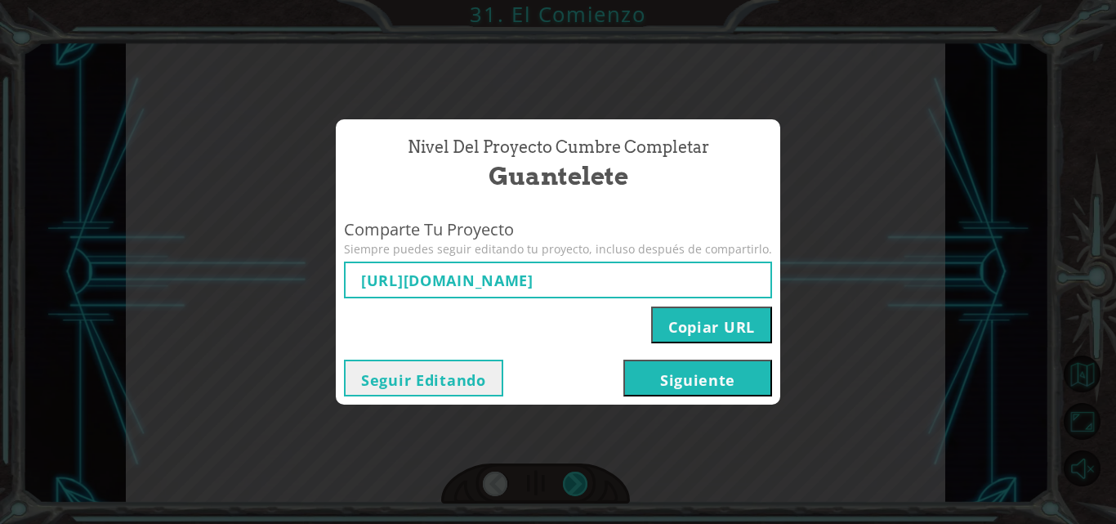
type input "[URL][DOMAIN_NAME]"
click at [687, 321] on button "Copiar URL" at bounding box center [711, 324] width 121 height 37
click at [689, 371] on button "Siguiente" at bounding box center [698, 378] width 149 height 37
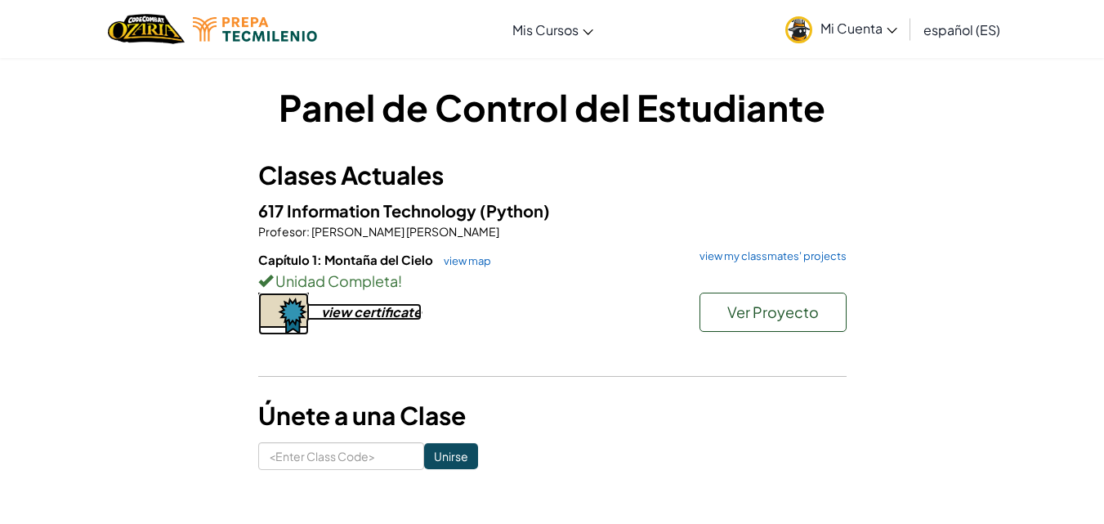
click at [382, 311] on div "view certificate" at bounding box center [371, 311] width 101 height 17
